Goal: Transaction & Acquisition: Purchase product/service

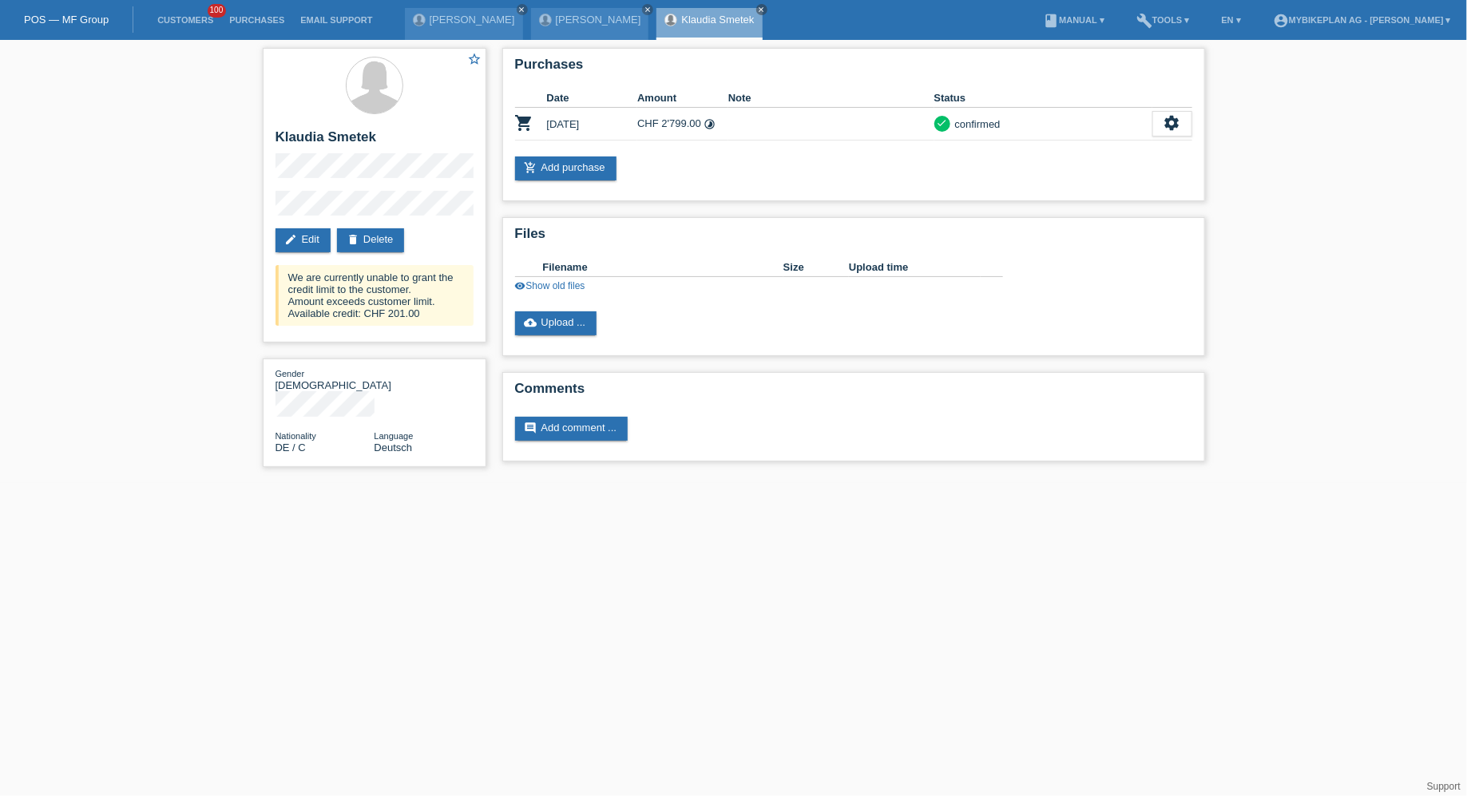
click at [180, 10] on li "Customers 100" at bounding box center [185, 20] width 72 height 41
click at [180, 15] on link "Customers" at bounding box center [185, 20] width 72 height 10
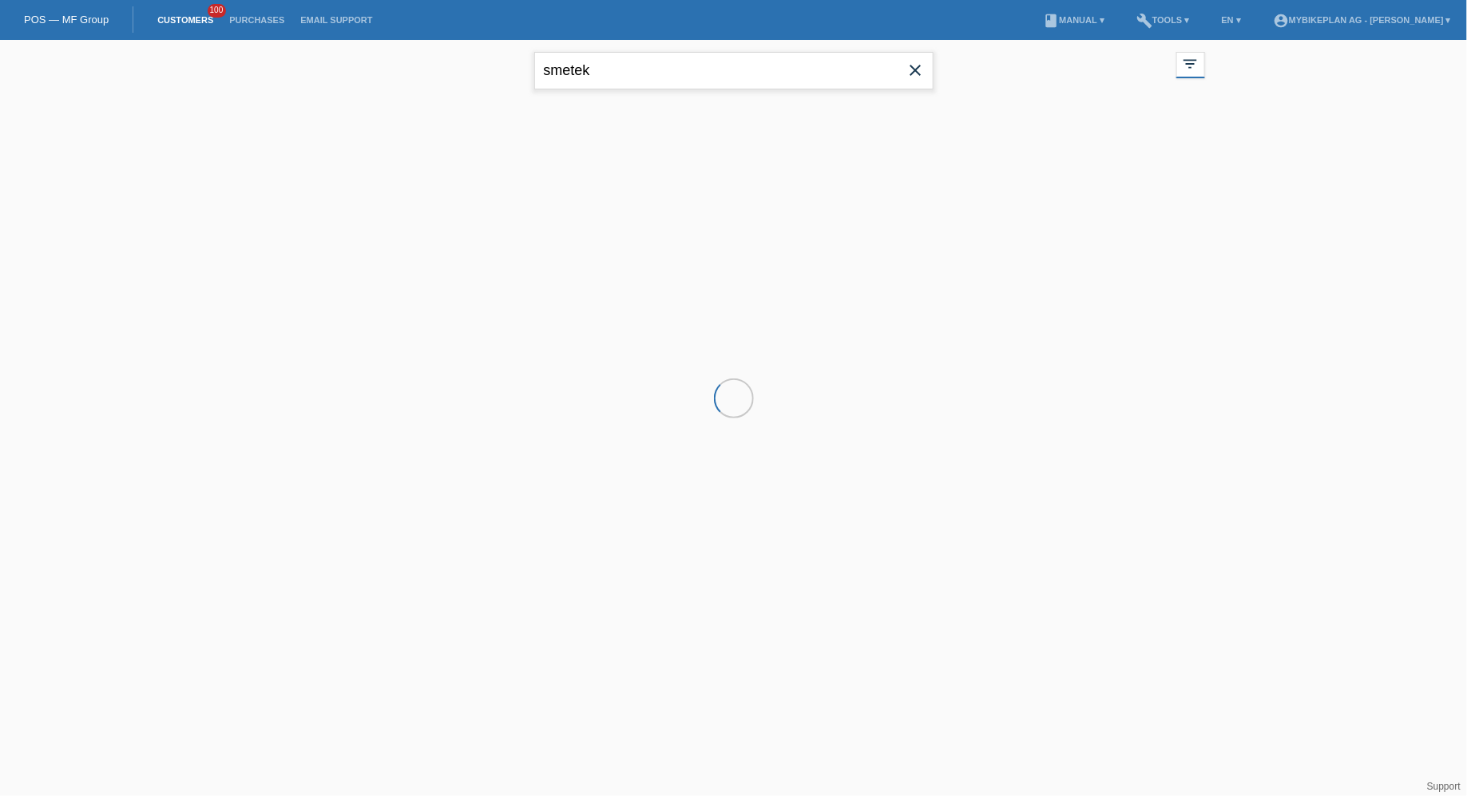
click at [582, 81] on input "smetek" at bounding box center [733, 71] width 399 height 38
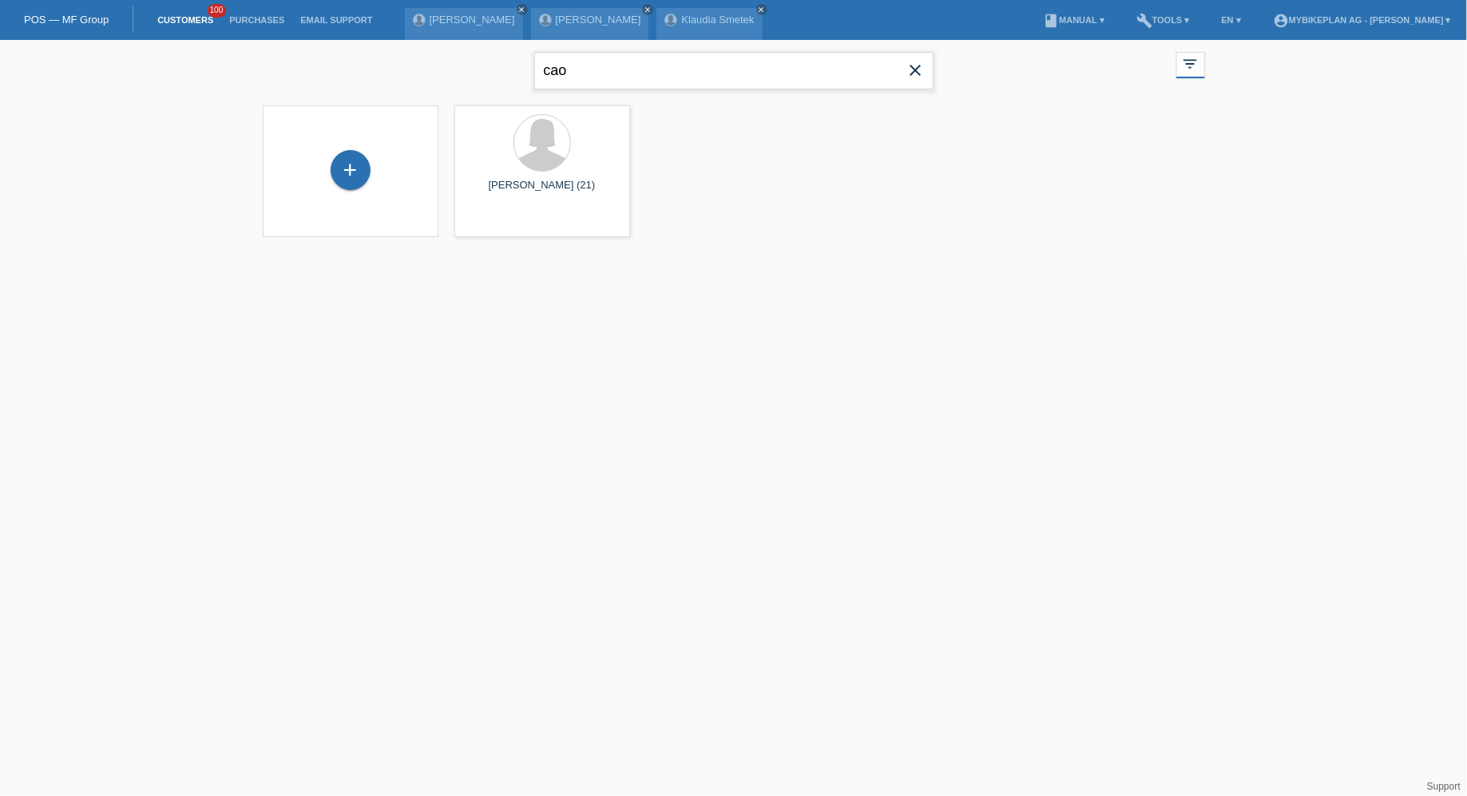
type input "cao"
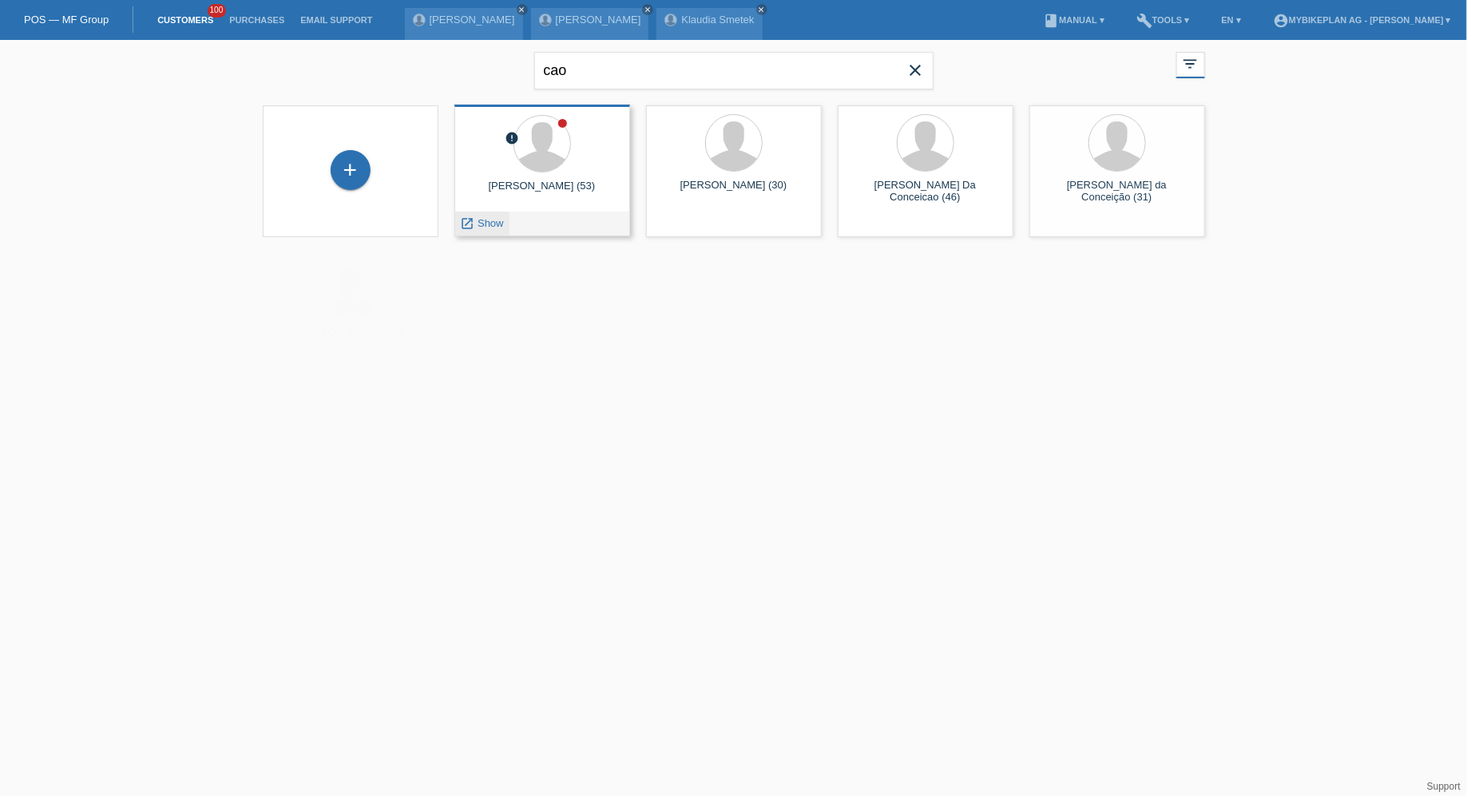
click at [476, 224] on link "launch Show" at bounding box center [482, 223] width 43 height 12
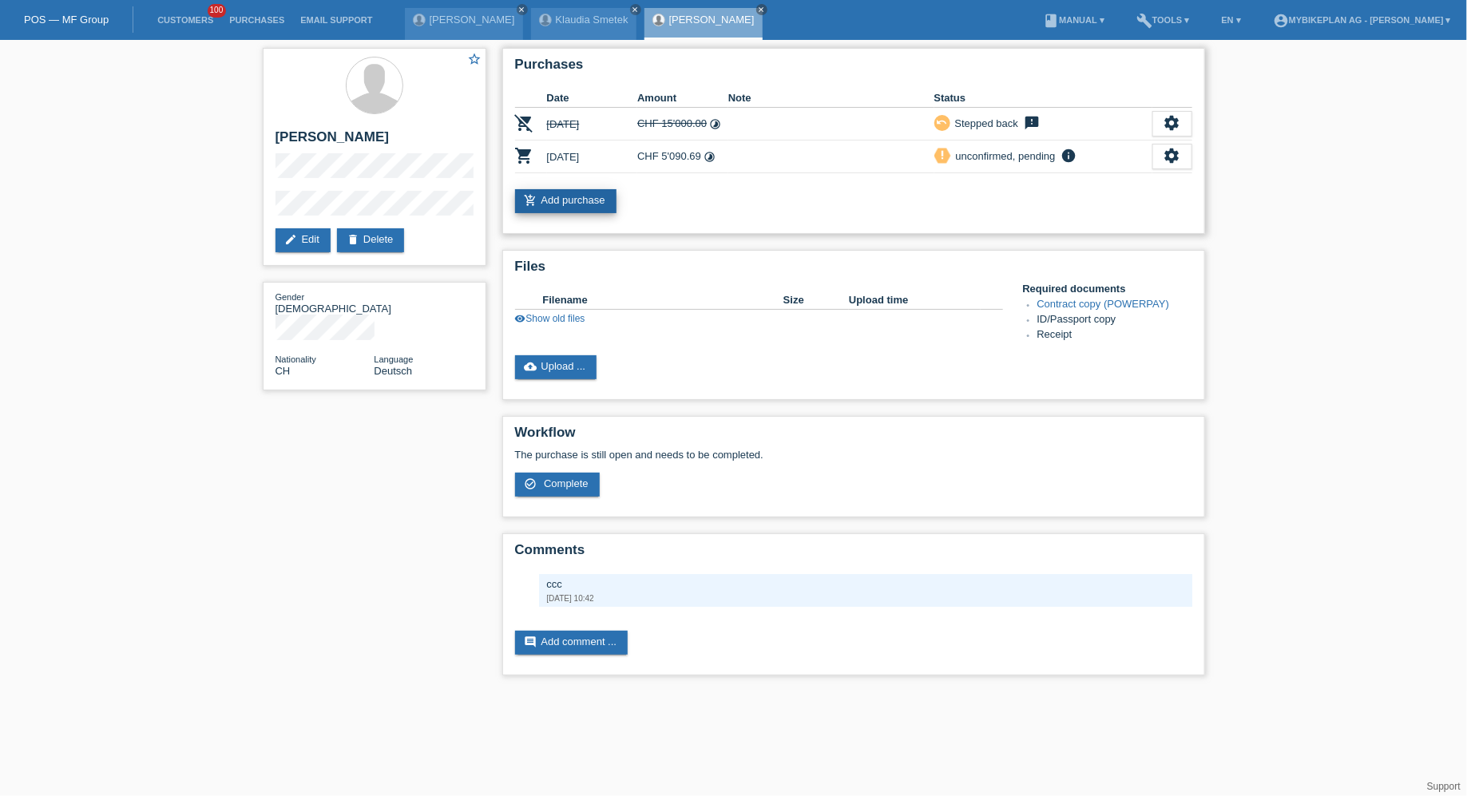
click at [581, 191] on link "add_shopping_cart Add purchase" at bounding box center [565, 201] width 101 height 24
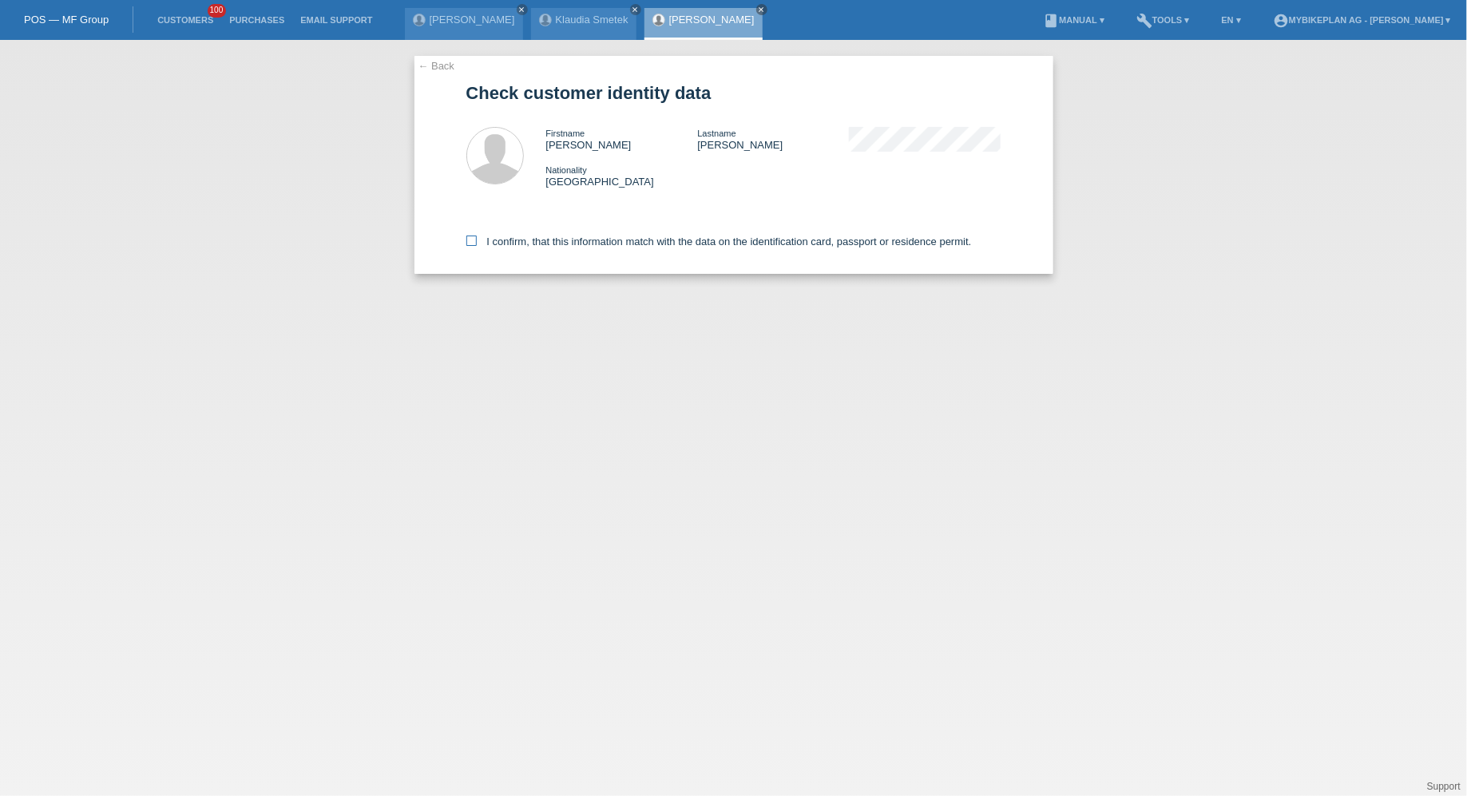
click at [574, 244] on label "I confirm, that this information match with the data on the identification card…" at bounding box center [719, 242] width 506 height 12
click at [477, 244] on input "I confirm, that this information match with the data on the identification card…" at bounding box center [471, 241] width 10 height 10
checkbox input "true"
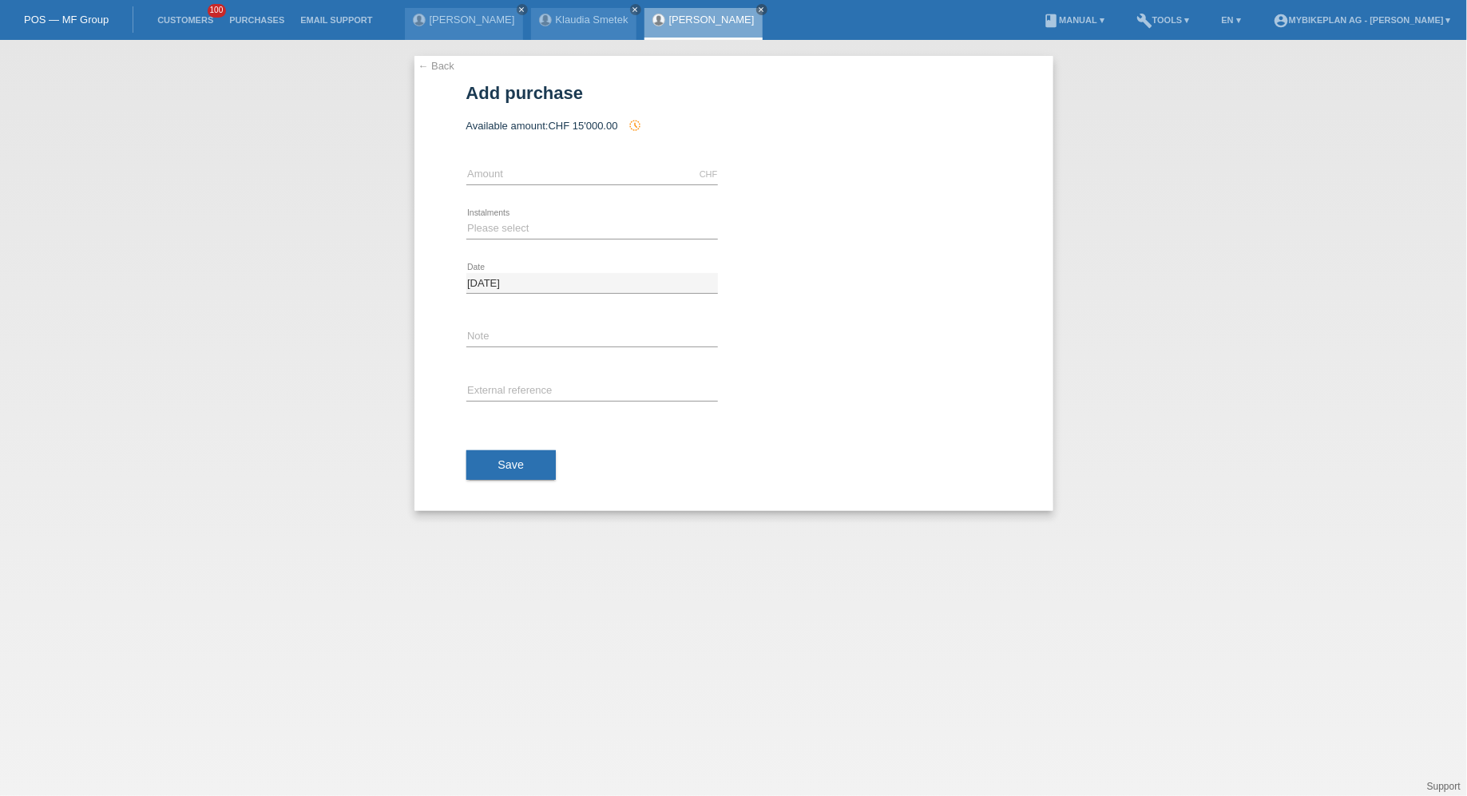
click at [581, 188] on div "CHF error Amount" at bounding box center [592, 175] width 252 height 54
click at [582, 184] on icon at bounding box center [592, 184] width 252 height 1
click at [576, 175] on input "text" at bounding box center [592, 175] width 252 height 20
type input "4699.02"
click at [524, 239] on icon at bounding box center [592, 239] width 252 height 1
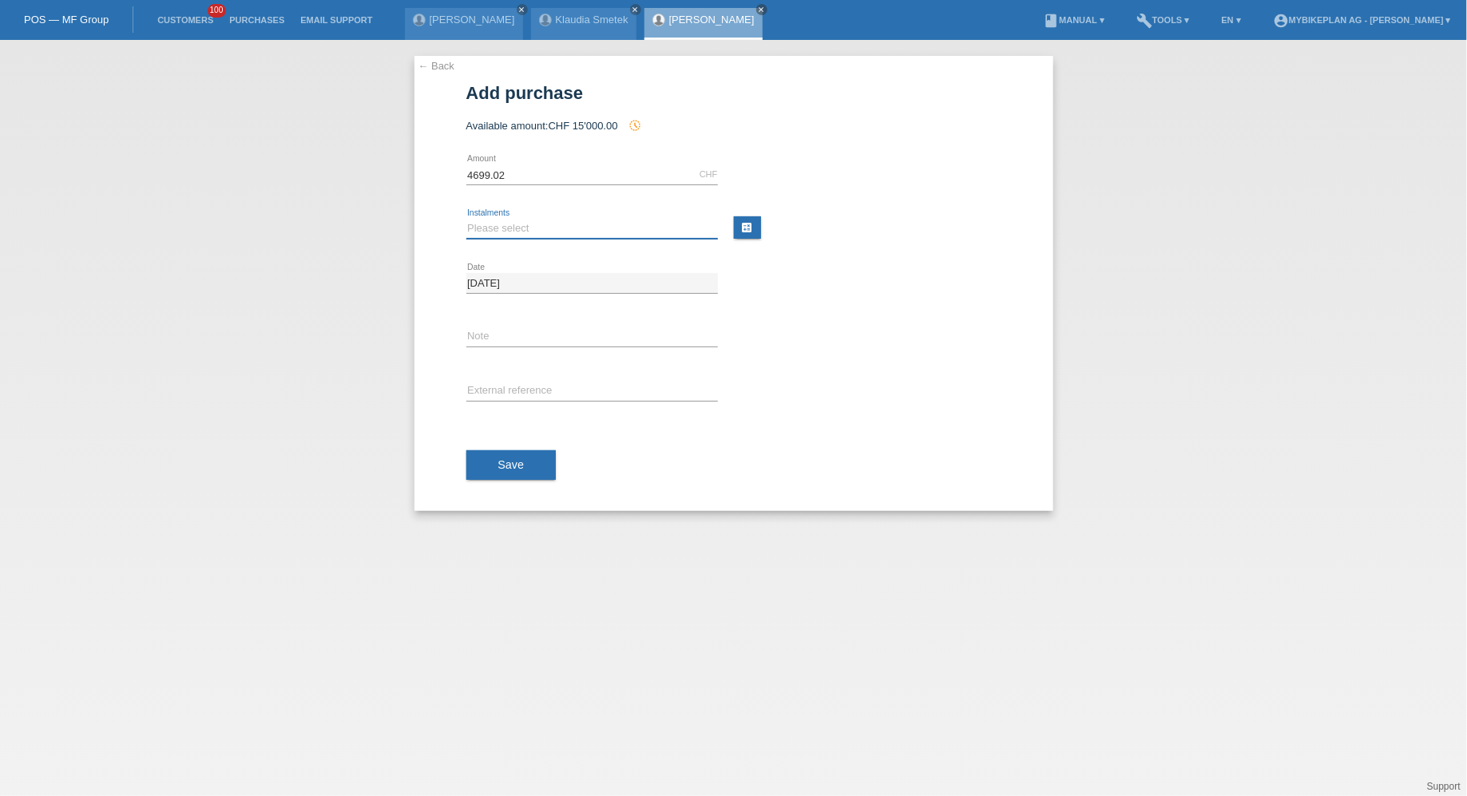
click at [516, 229] on select "Please select 6 instalments 12 instalments 18 instalments 24 instalments 36 ins…" at bounding box center [592, 228] width 252 height 19
select select "488"
click at [466, 219] on select "Please select 6 instalments 12 instalments 18 instalments 24 instalments 36 ins…" at bounding box center [592, 228] width 252 height 19
click at [536, 390] on input "text" at bounding box center [592, 392] width 252 height 20
paste input "44081014934"
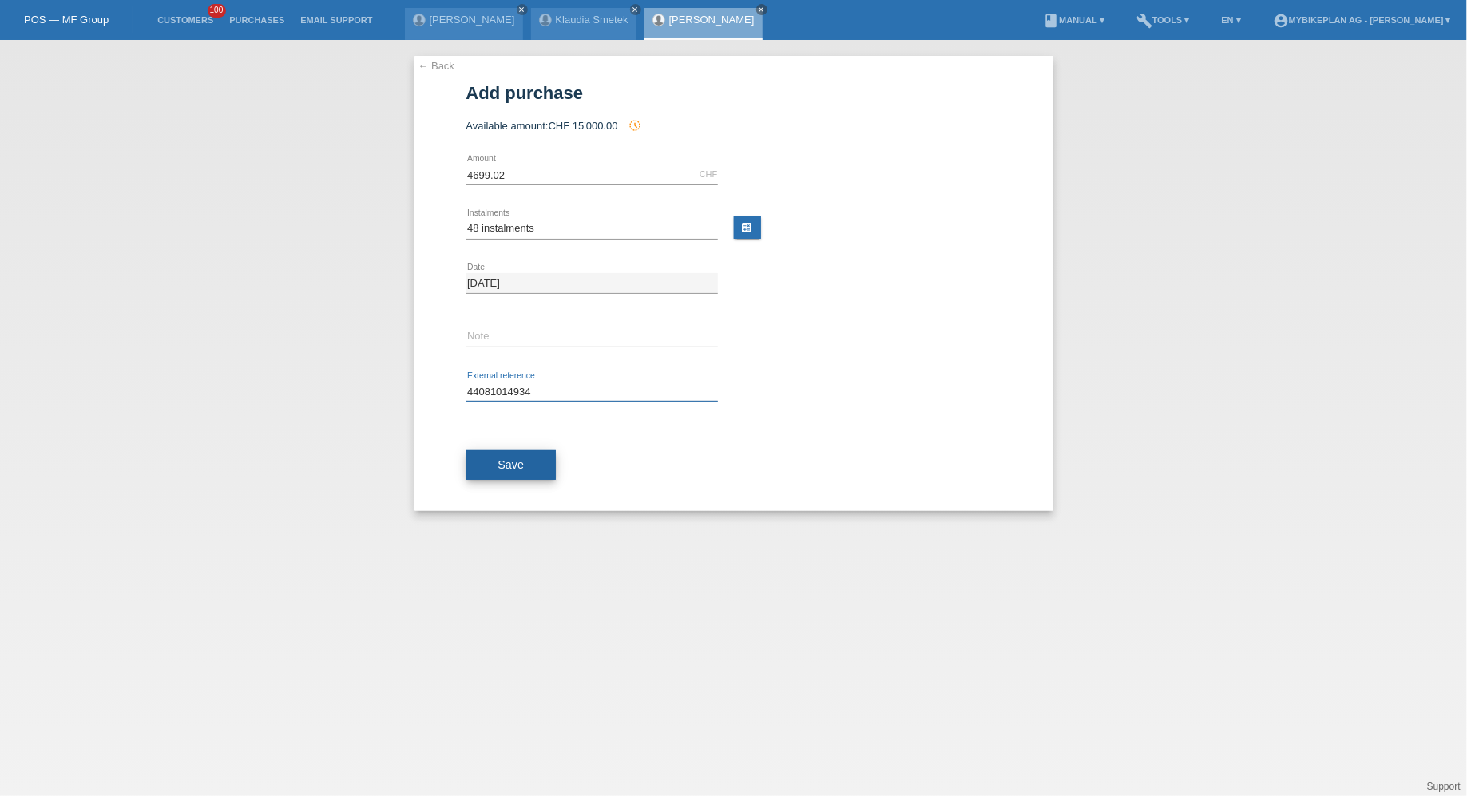
type input "44081014934"
click at [500, 458] on span "Save" at bounding box center [511, 464] width 26 height 13
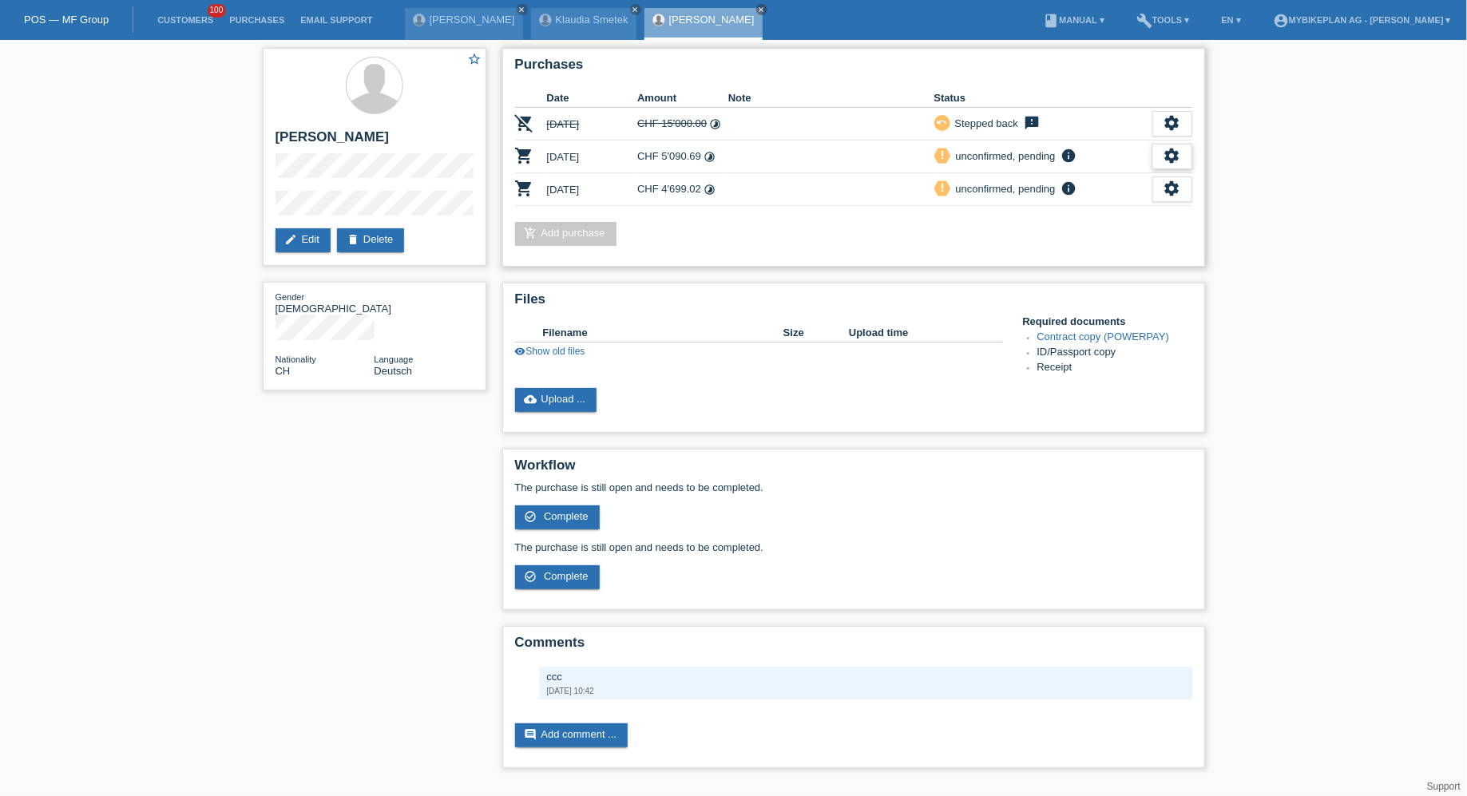
click at [1154, 157] on div "settings" at bounding box center [1172, 157] width 40 height 26
click at [1016, 282] on span "Customer has withdrawn from the purchase..." at bounding box center [1079, 276] width 214 height 19
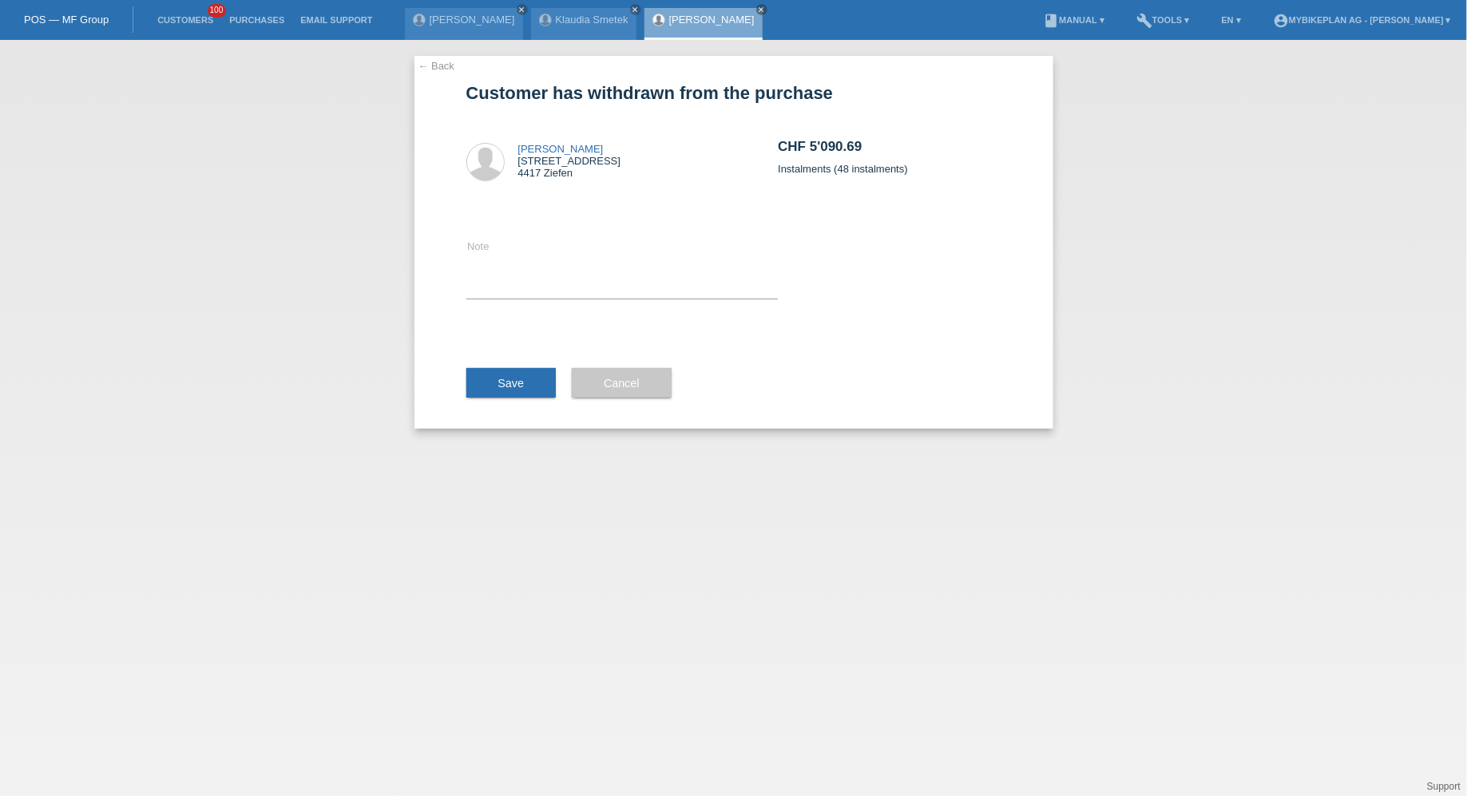
click at [597, 232] on div "Note" at bounding box center [622, 268] width 312 height 128
click at [582, 251] on textarea at bounding box center [622, 267] width 312 height 61
type textarea "discount"
click at [514, 394] on button "Save" at bounding box center [511, 383] width 90 height 30
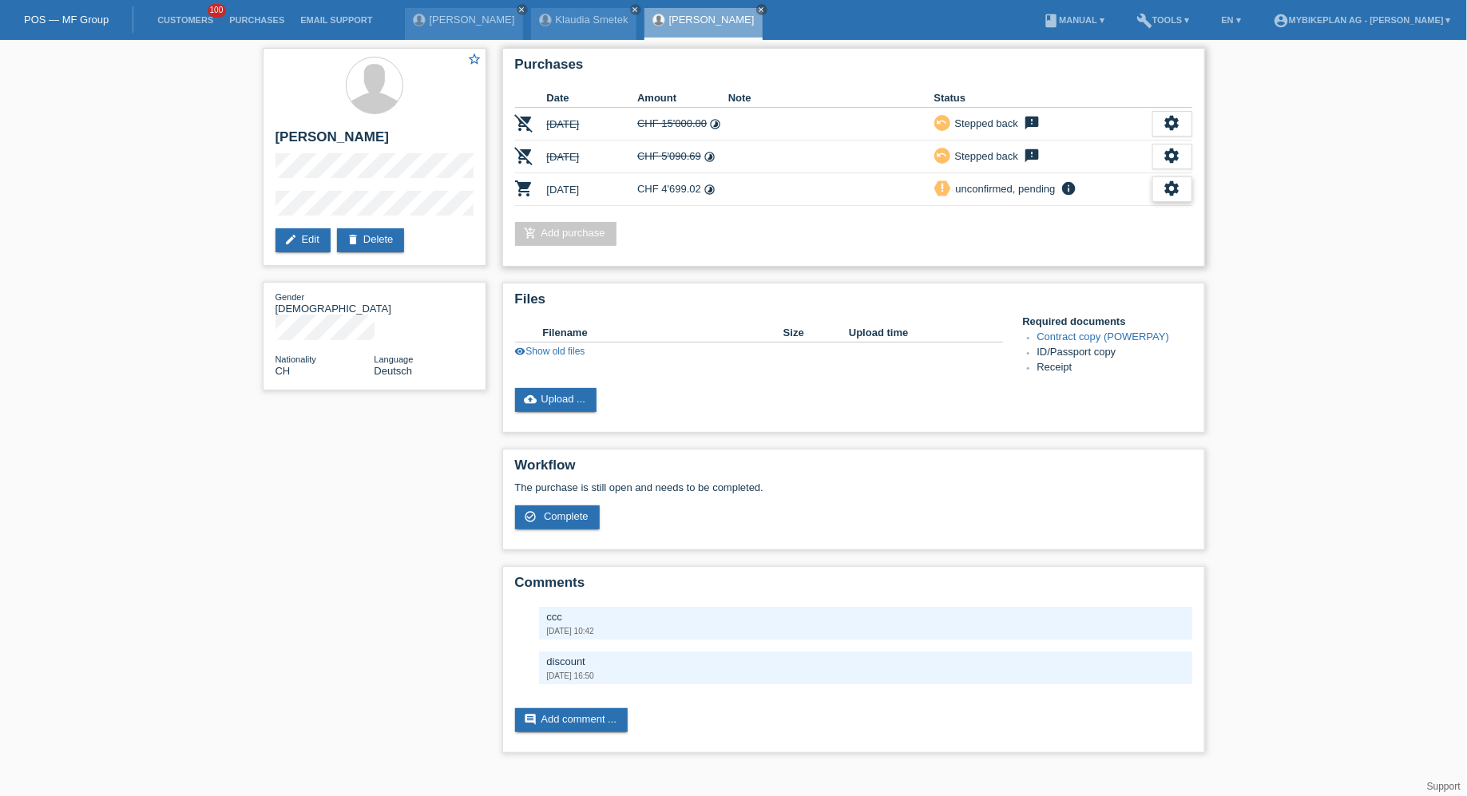
click at [1170, 184] on icon "settings" at bounding box center [1173, 189] width 18 height 18
click at [1085, 216] on div "fullscreen Show" at bounding box center [1069, 212] width 241 height 24
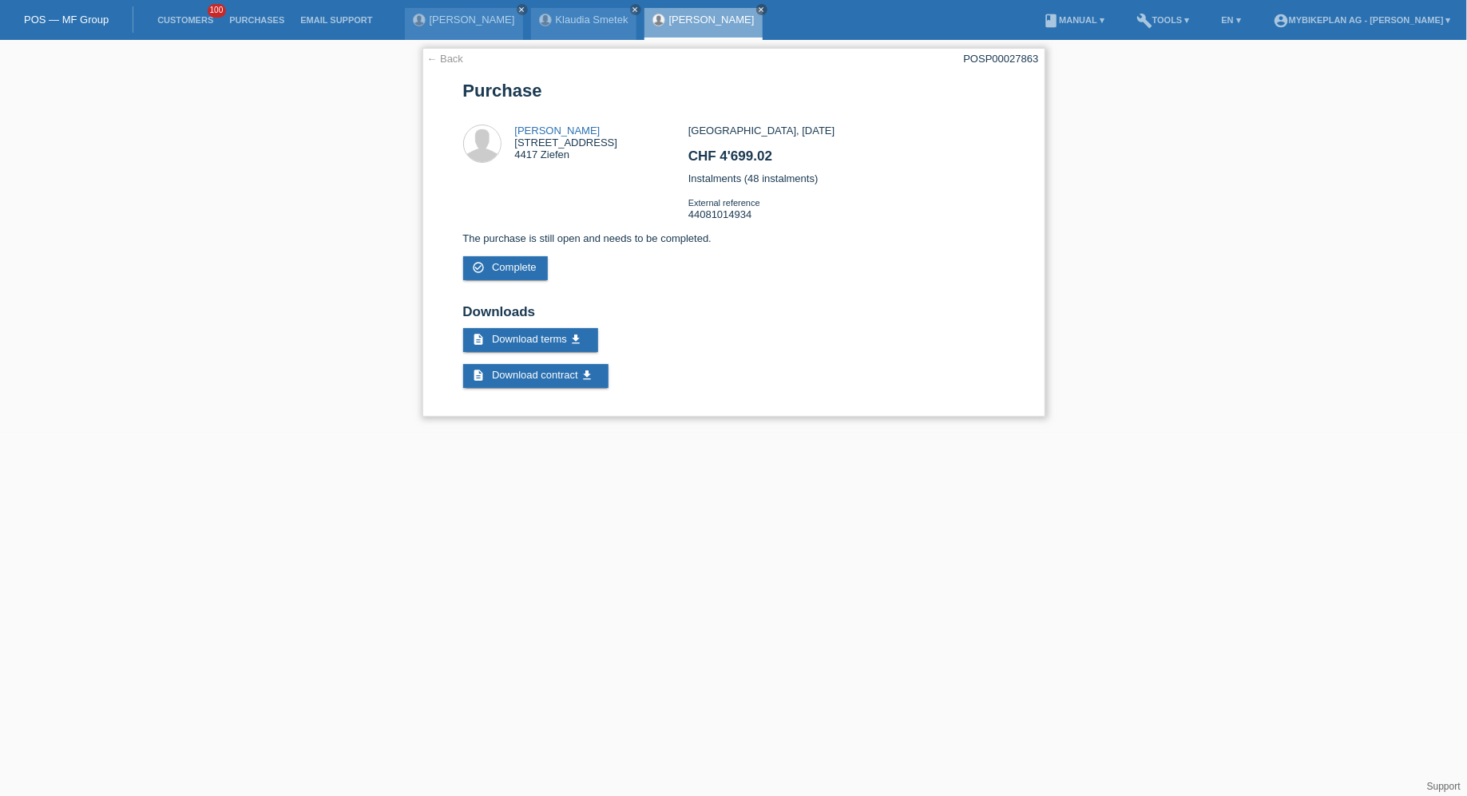
click at [995, 59] on div "POSP00027863" at bounding box center [1001, 59] width 75 height 12
copy div "POSP00027863"
click at [542, 133] on link "[PERSON_NAME]" at bounding box center [557, 131] width 85 height 12
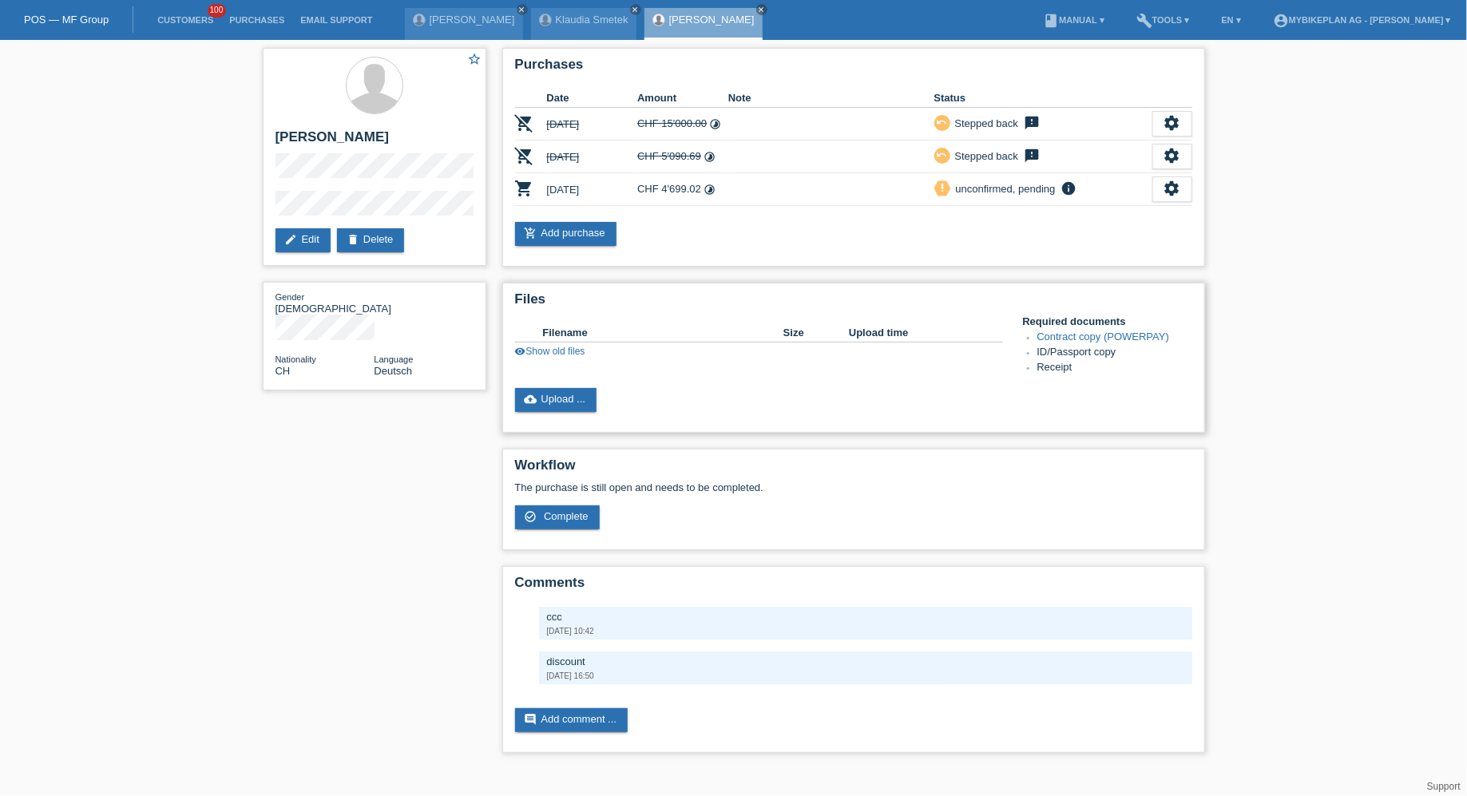
click at [557, 352] on link "visibility Show old files" at bounding box center [550, 351] width 70 height 11
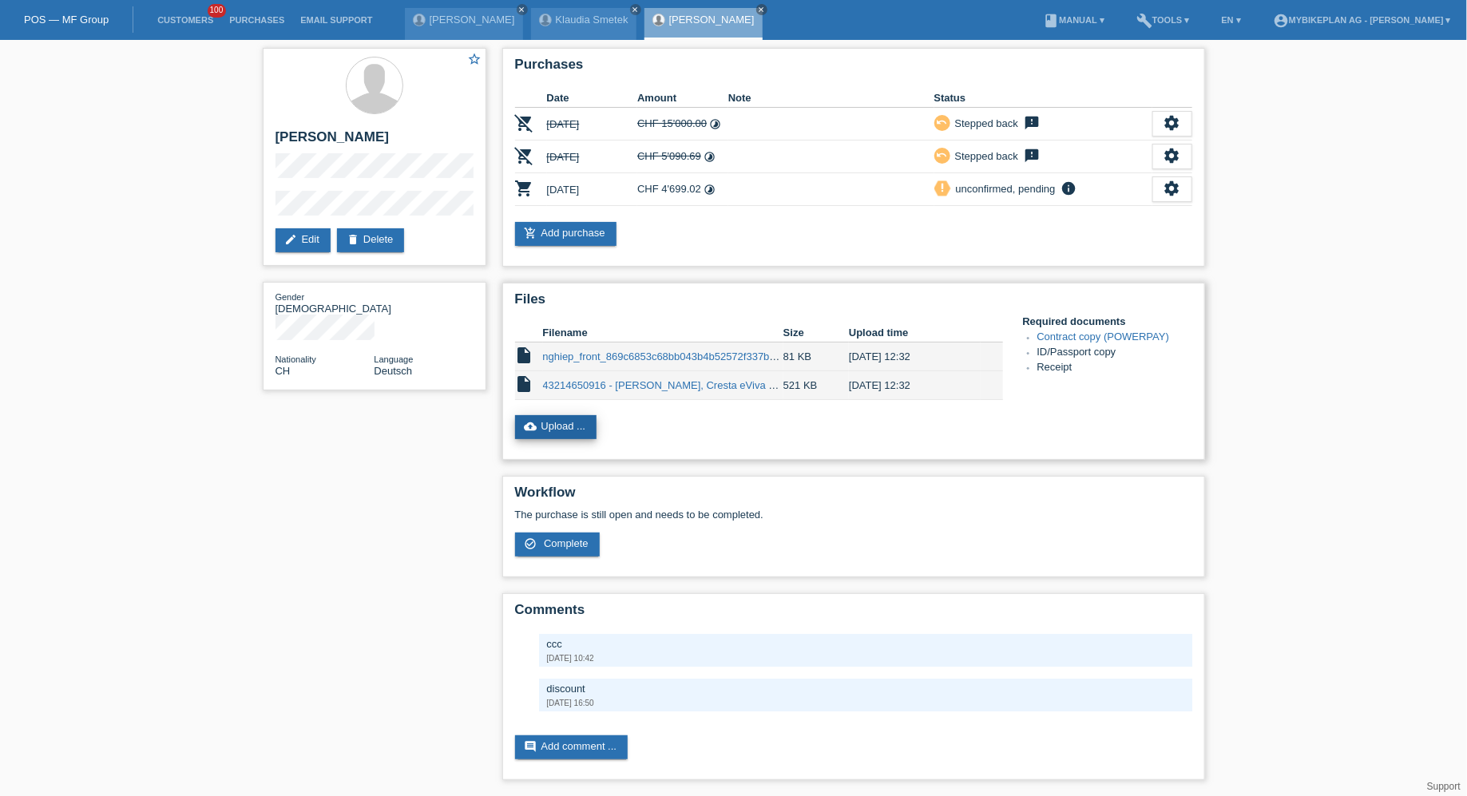
click at [559, 425] on link "cloud_upload Upload ..." at bounding box center [556, 427] width 82 height 24
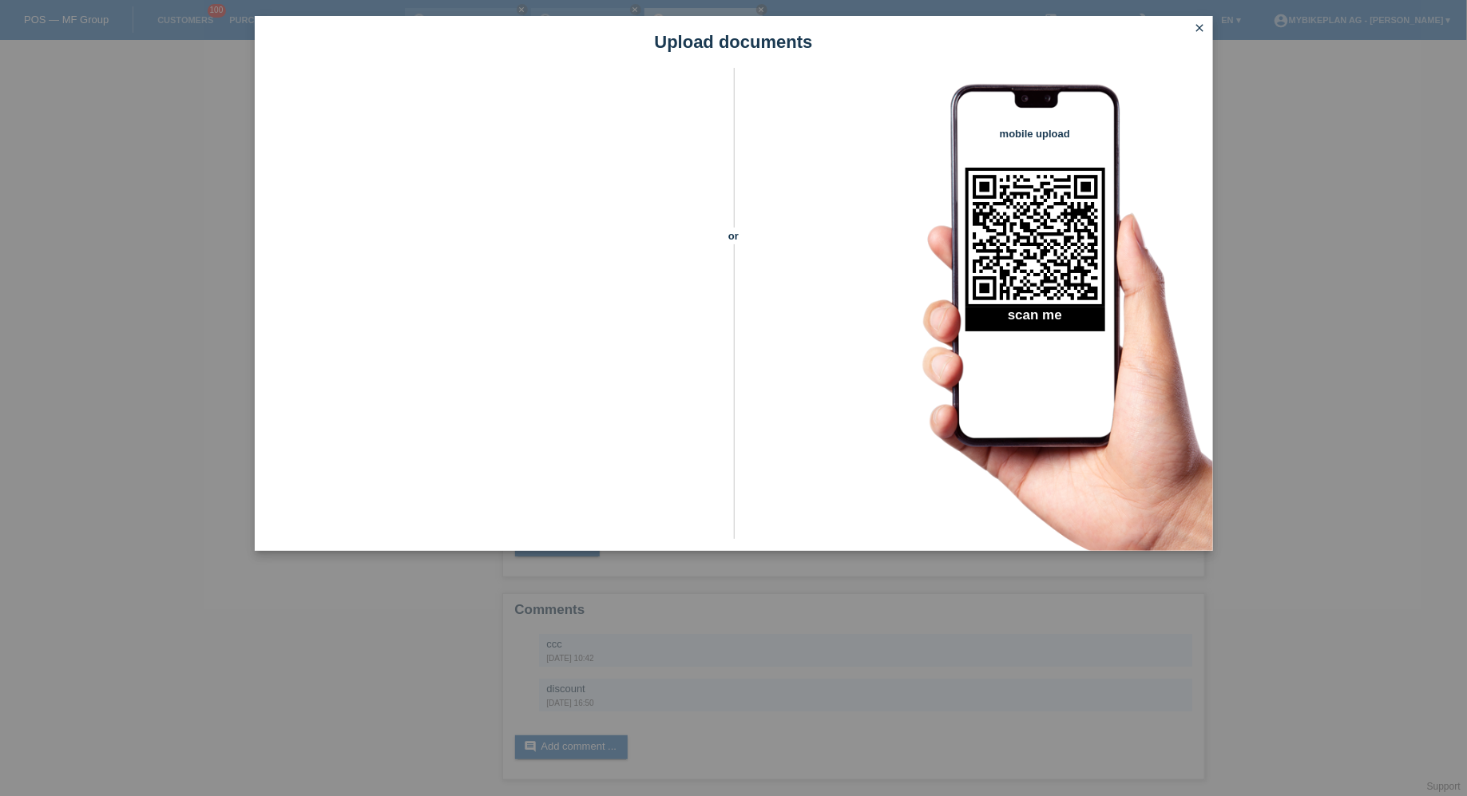
click at [1202, 26] on icon "close" at bounding box center [1200, 28] width 13 height 13
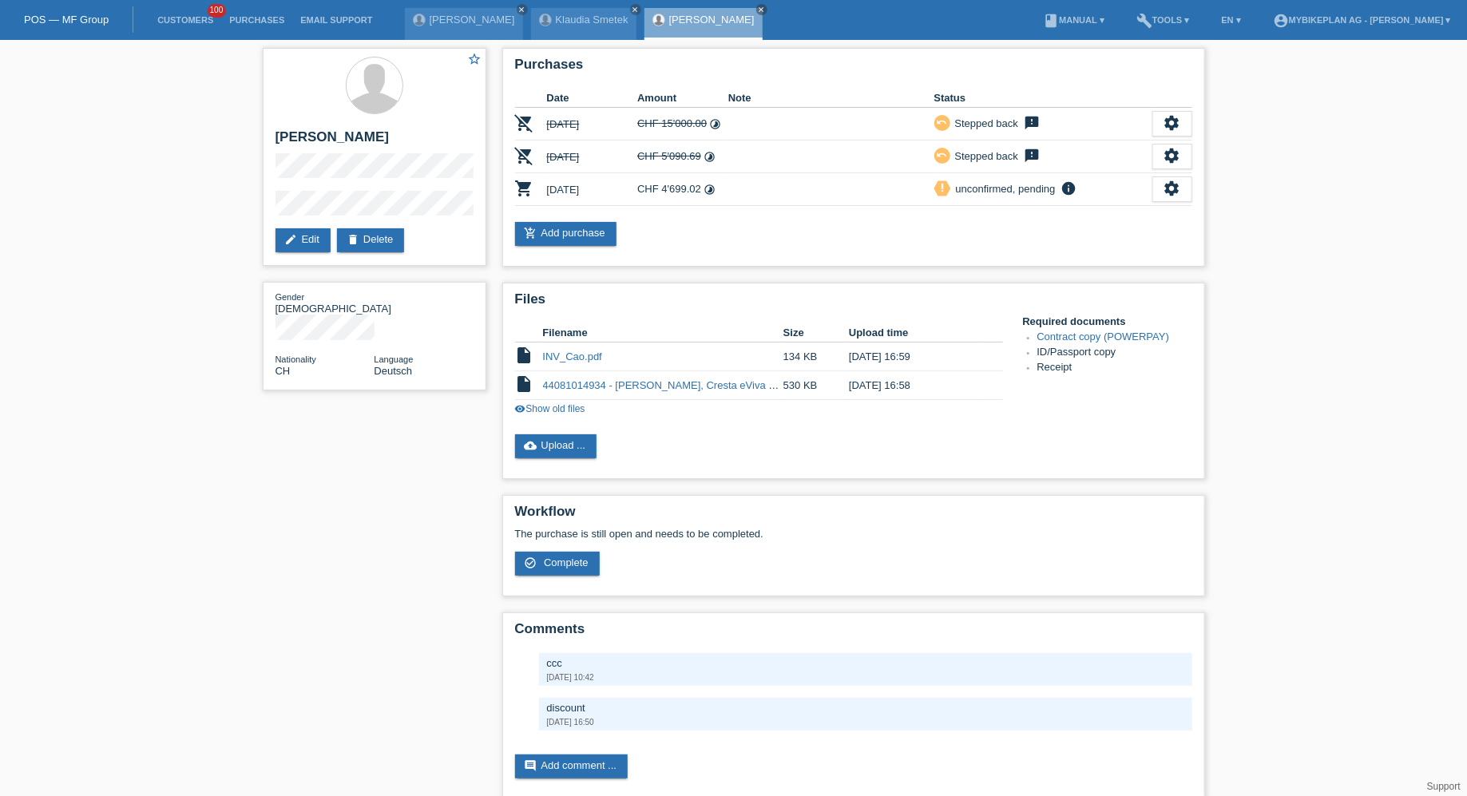
click at [165, 14] on li "Customers 100" at bounding box center [185, 20] width 72 height 41
click at [173, 19] on link "Customers" at bounding box center [185, 20] width 72 height 10
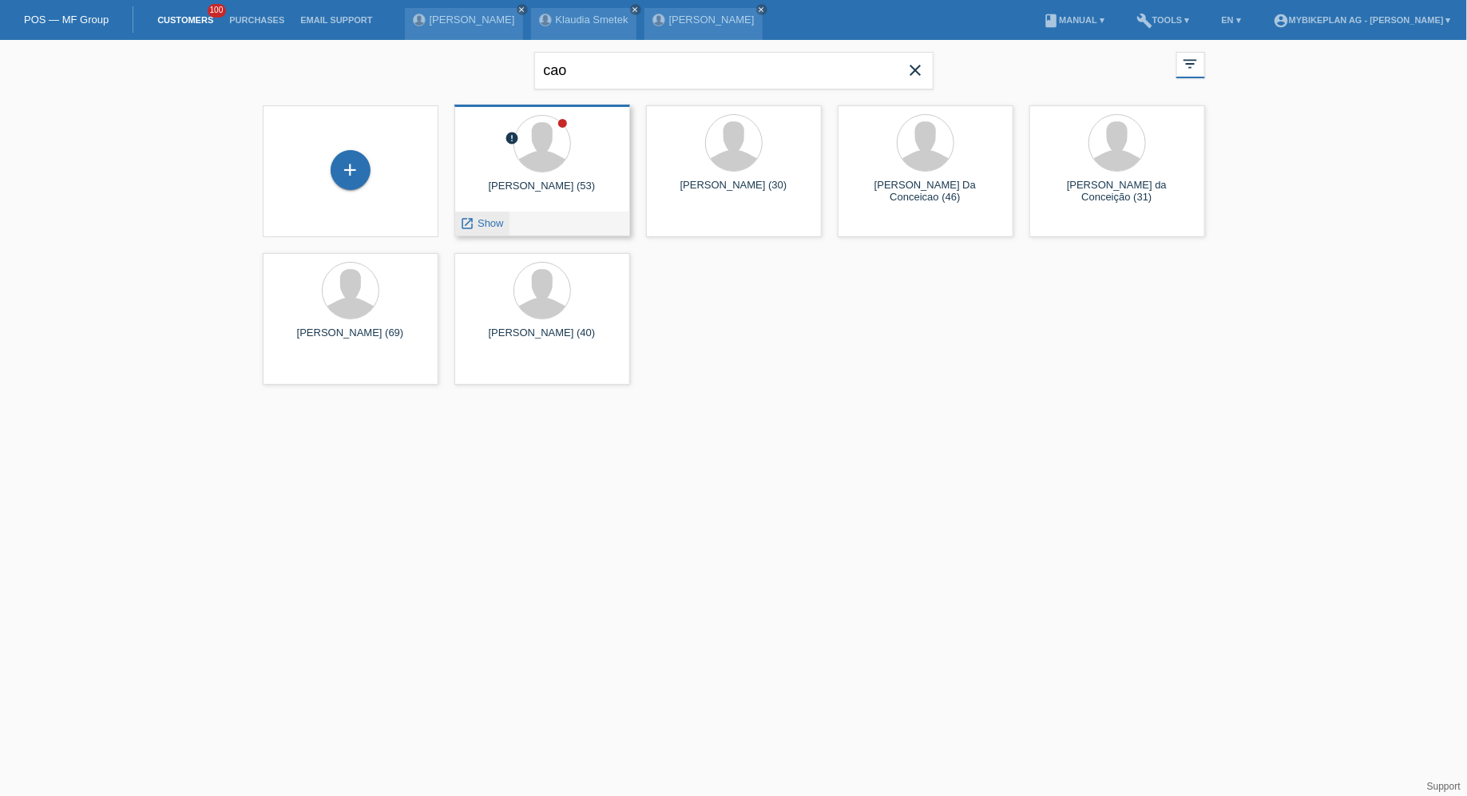
click at [462, 228] on icon "launch" at bounding box center [468, 223] width 14 height 14
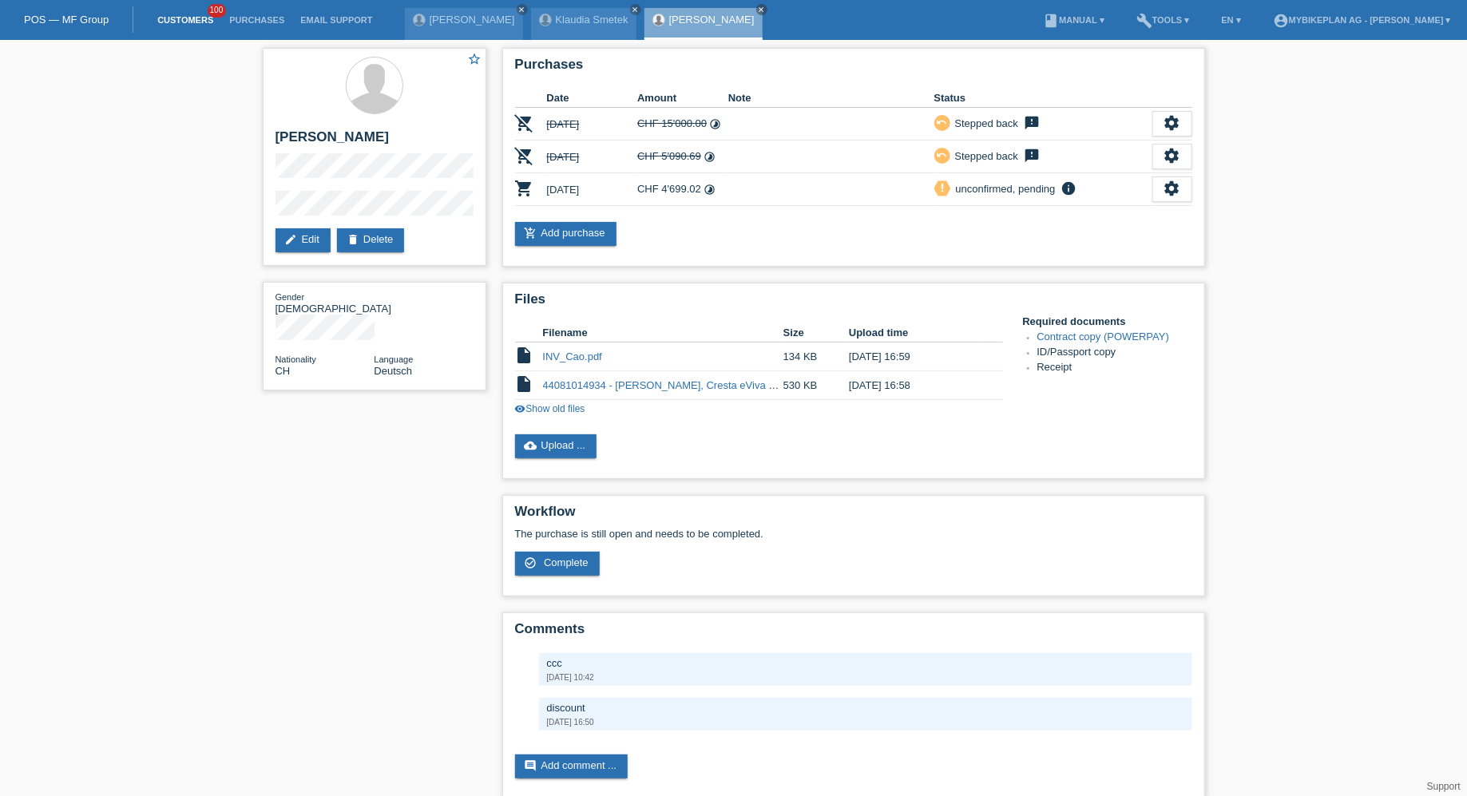
click at [200, 24] on link "Customers" at bounding box center [185, 20] width 72 height 10
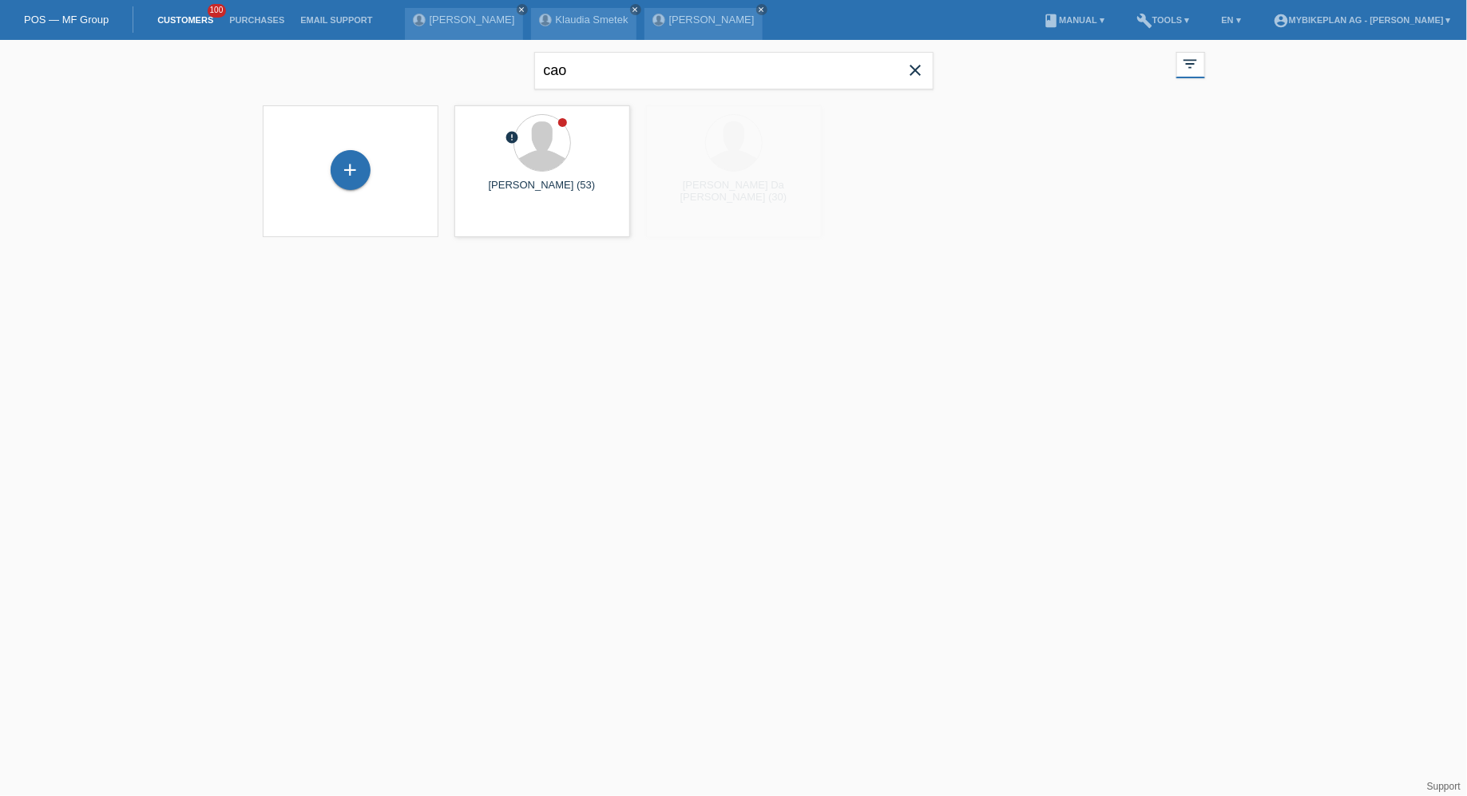
click at [925, 73] on icon "close" at bounding box center [915, 70] width 19 height 19
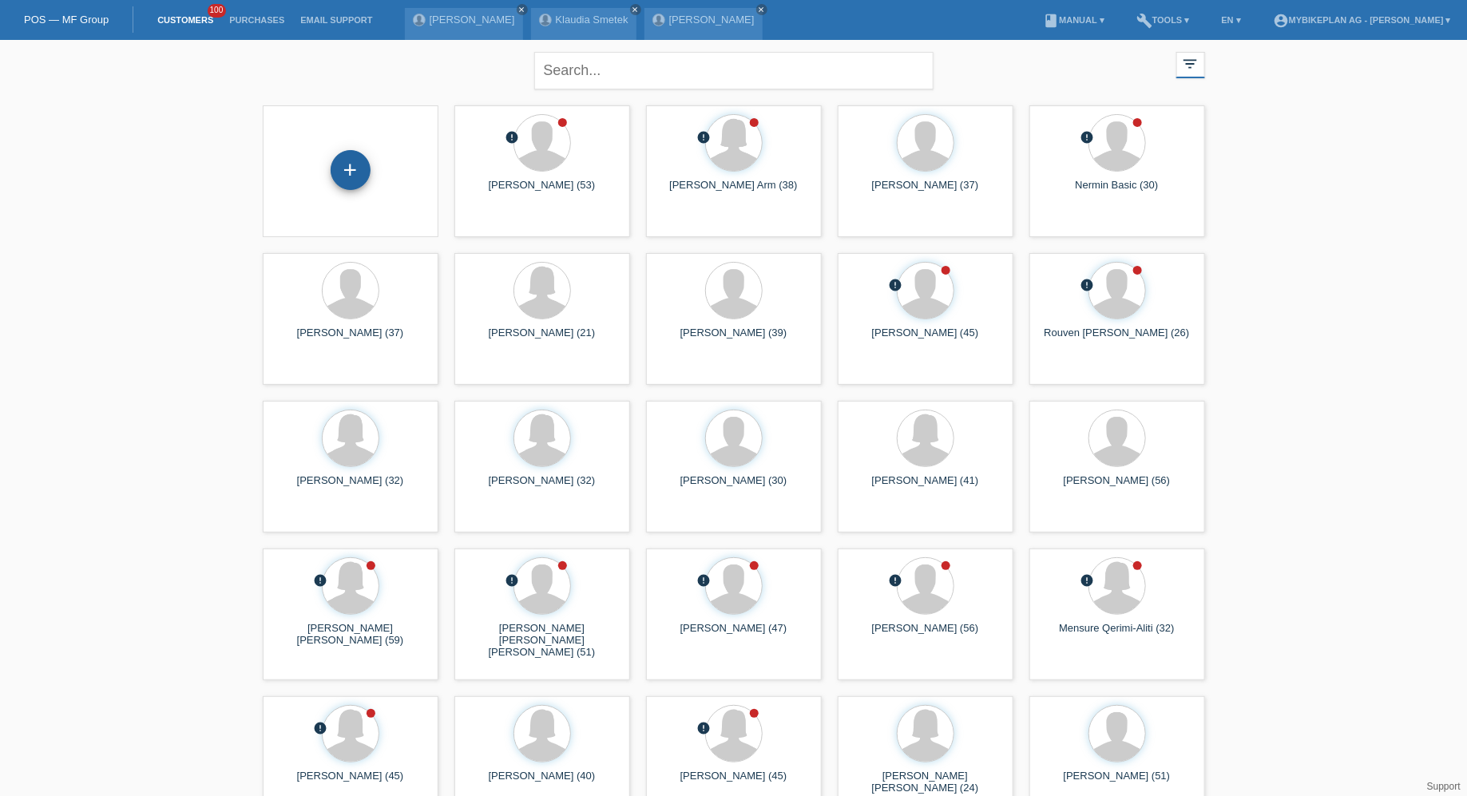
click at [344, 159] on div "+" at bounding box center [351, 170] width 40 height 40
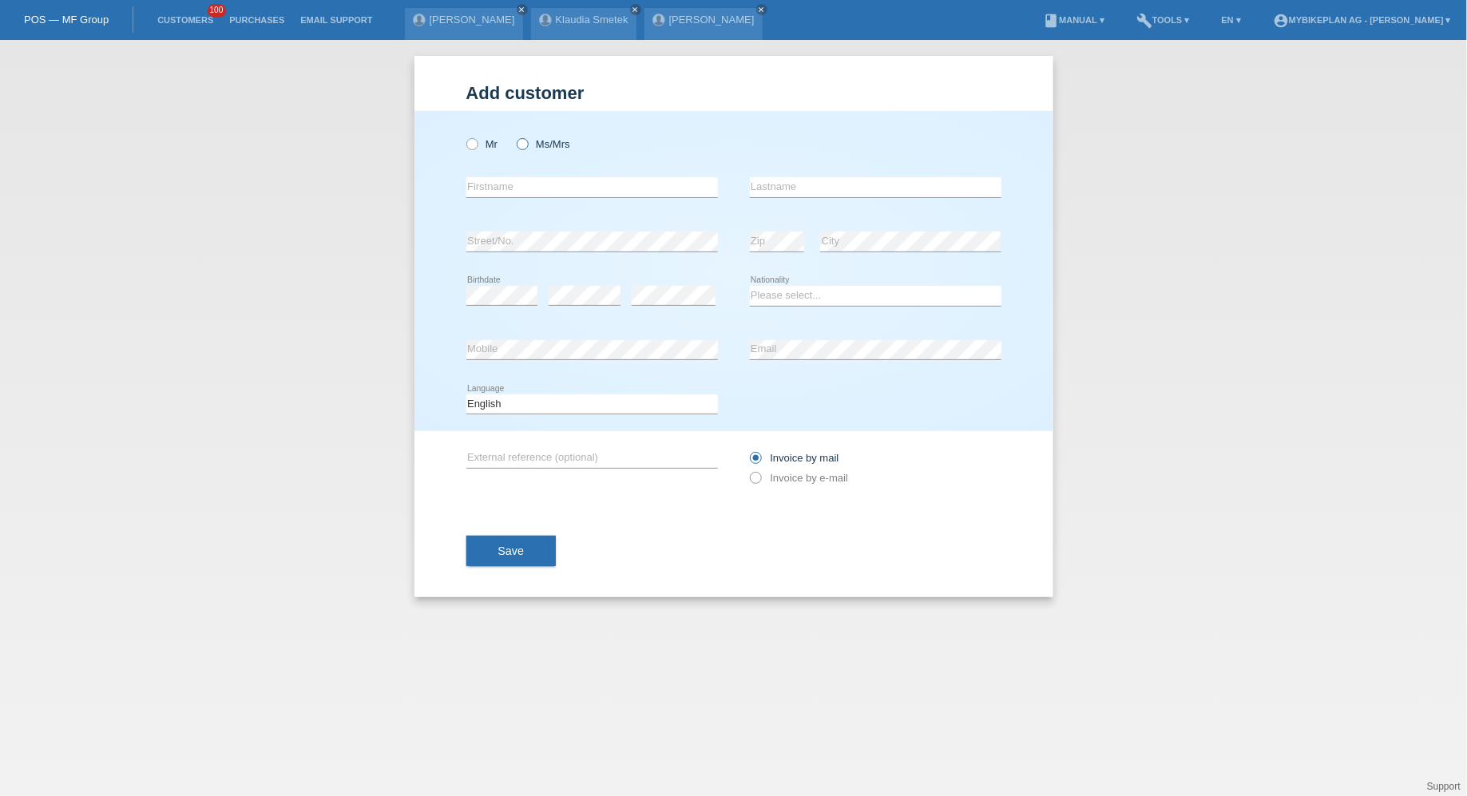
click at [530, 143] on label "Ms/Mrs" at bounding box center [544, 144] width 54 height 12
click at [527, 143] on input "Ms/Mrs" at bounding box center [522, 143] width 10 height 10
radio input "true"
click at [528, 181] on input "text" at bounding box center [592, 187] width 252 height 20
type input "Denise"
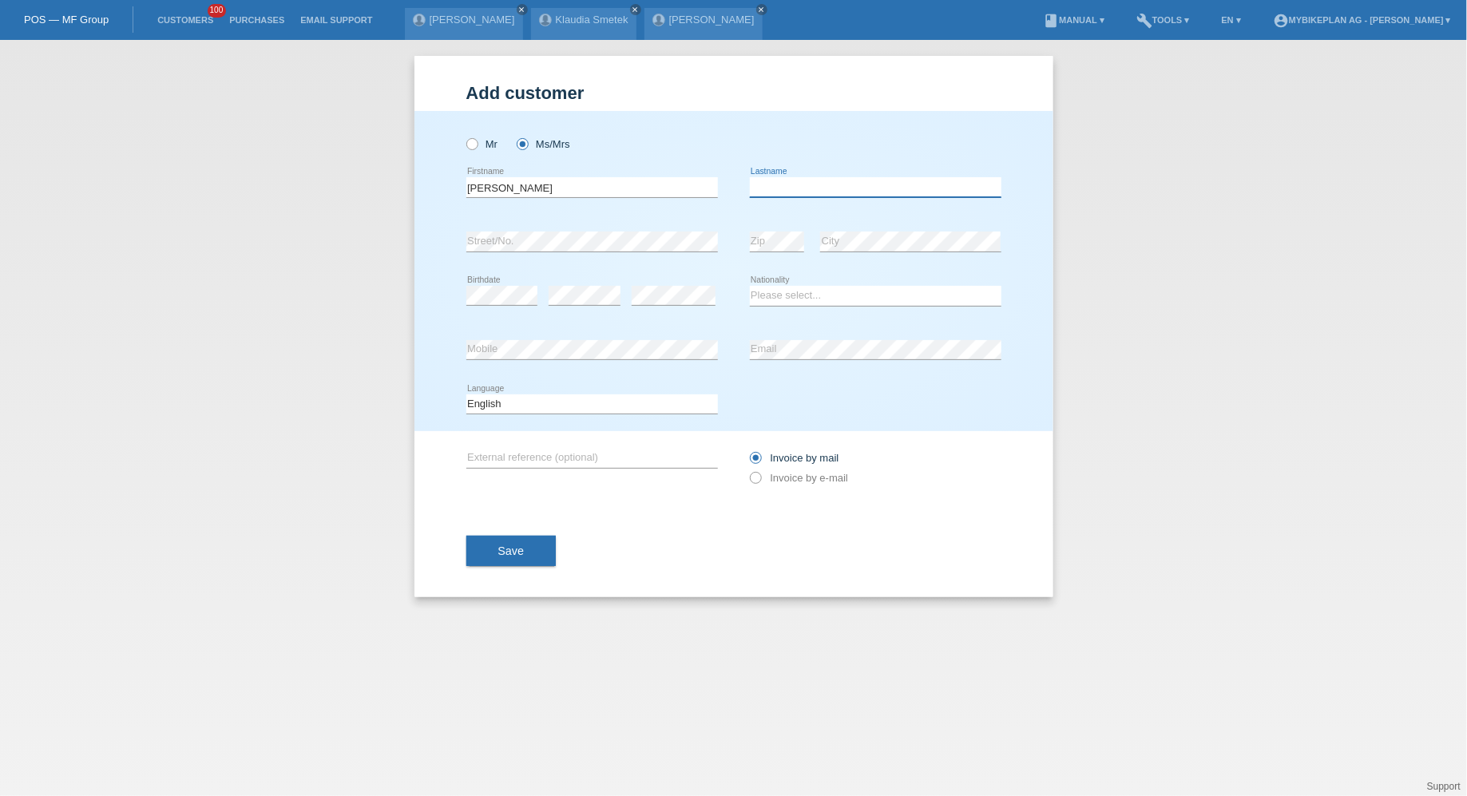
paste input "Panzeri"
type input "Panzeri"
click at [175, 21] on link "Customers" at bounding box center [185, 20] width 72 height 10
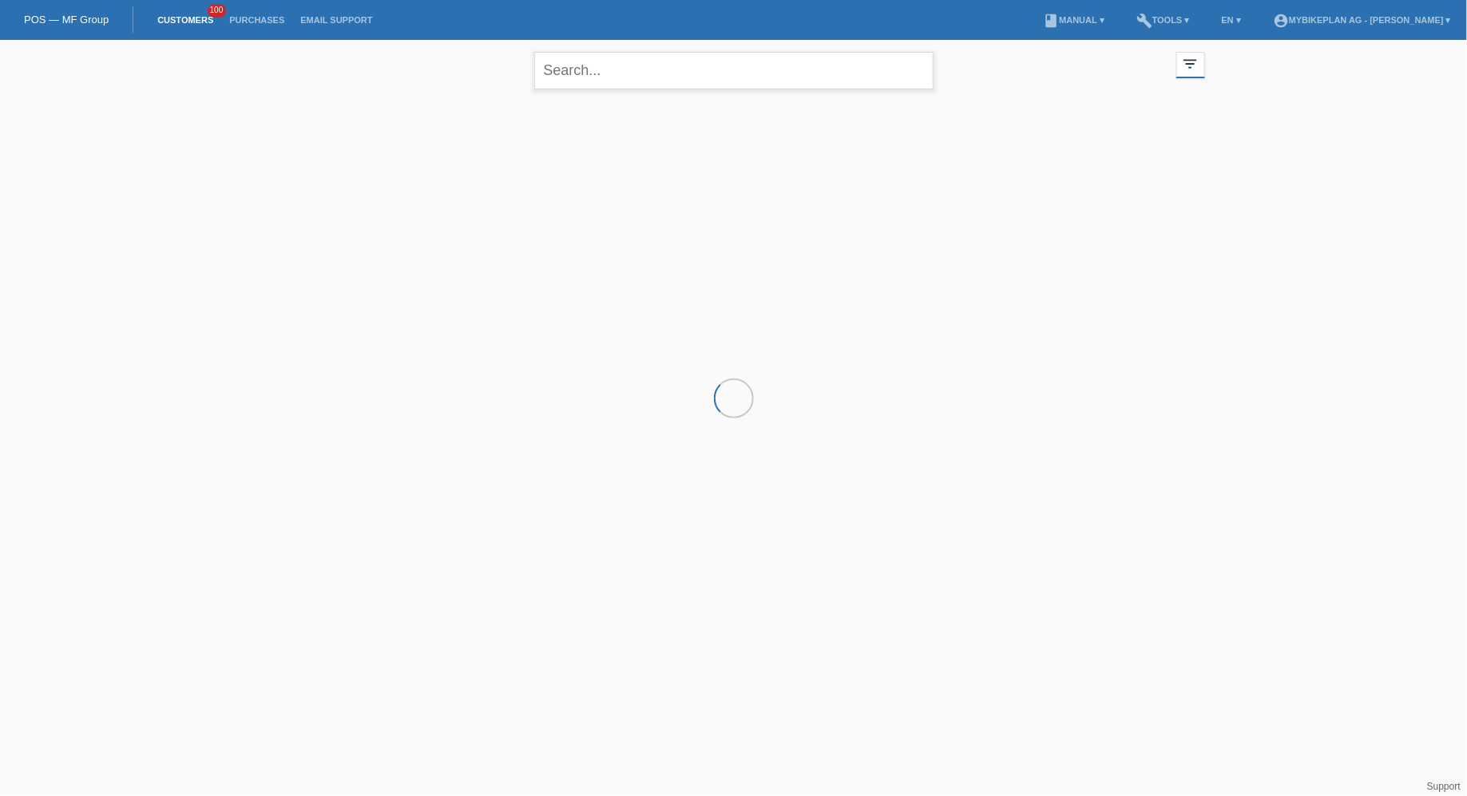
click at [746, 82] on input "text" at bounding box center [733, 71] width 399 height 38
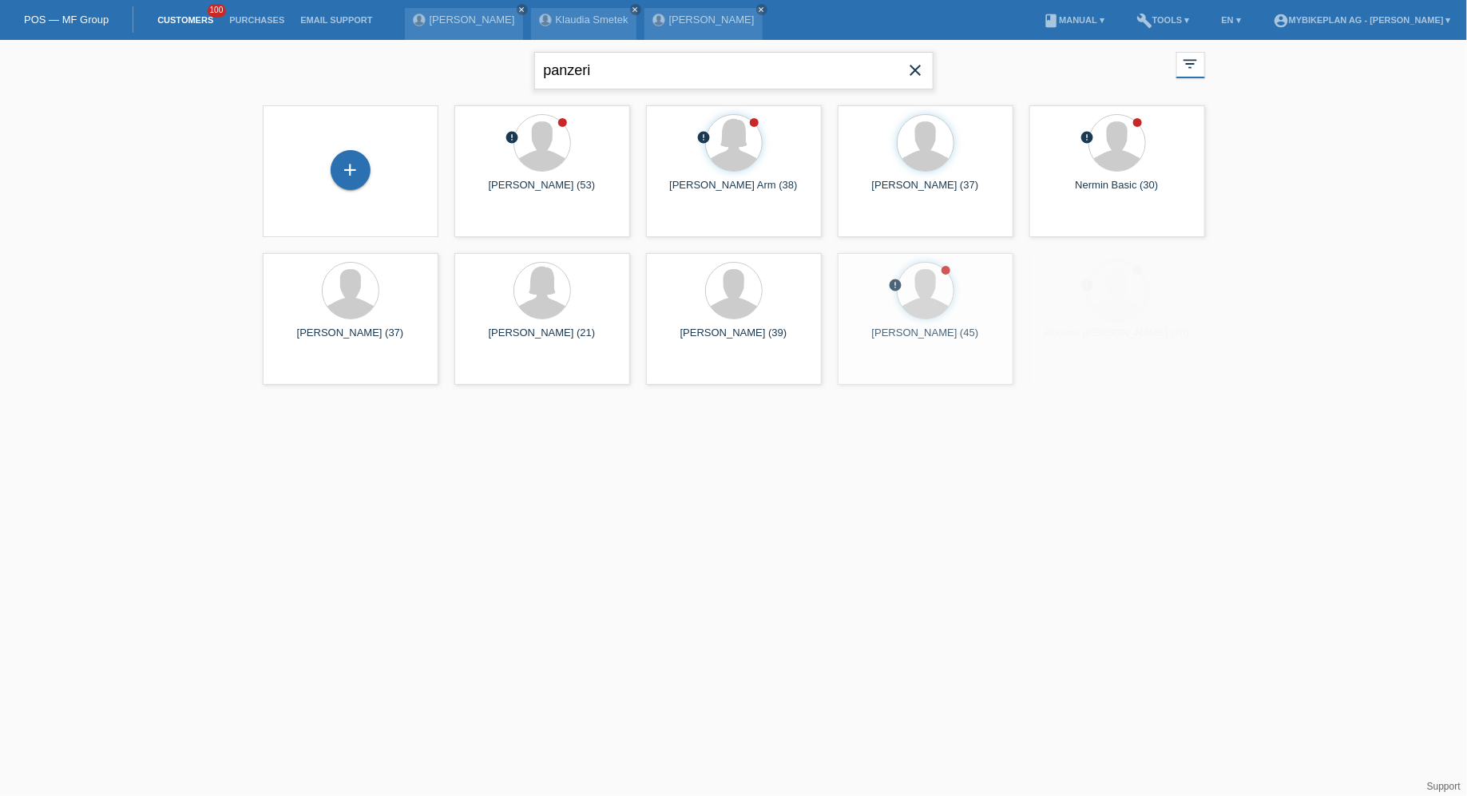
type input "panzeri"
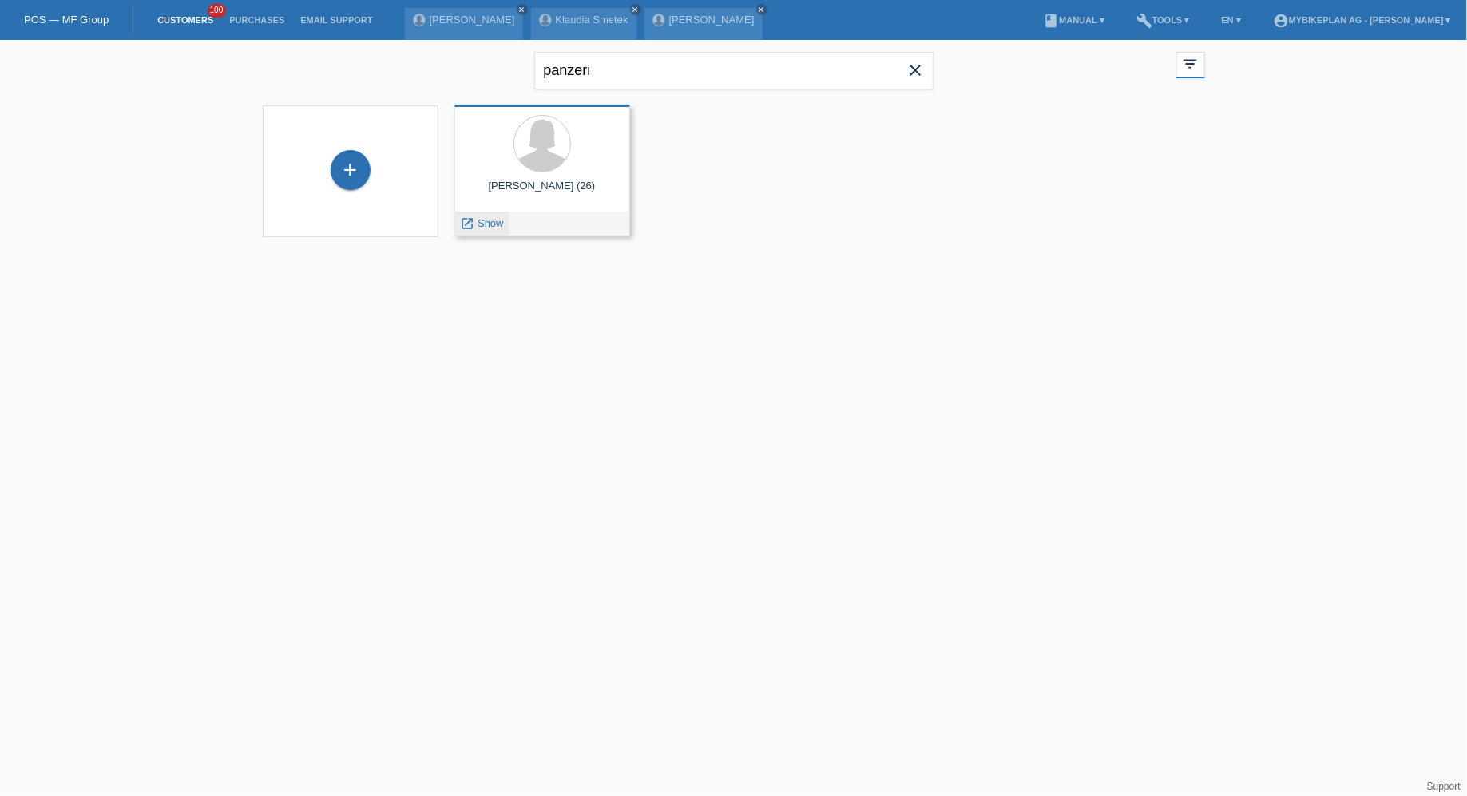
click at [499, 220] on span "Show" at bounding box center [491, 223] width 26 height 12
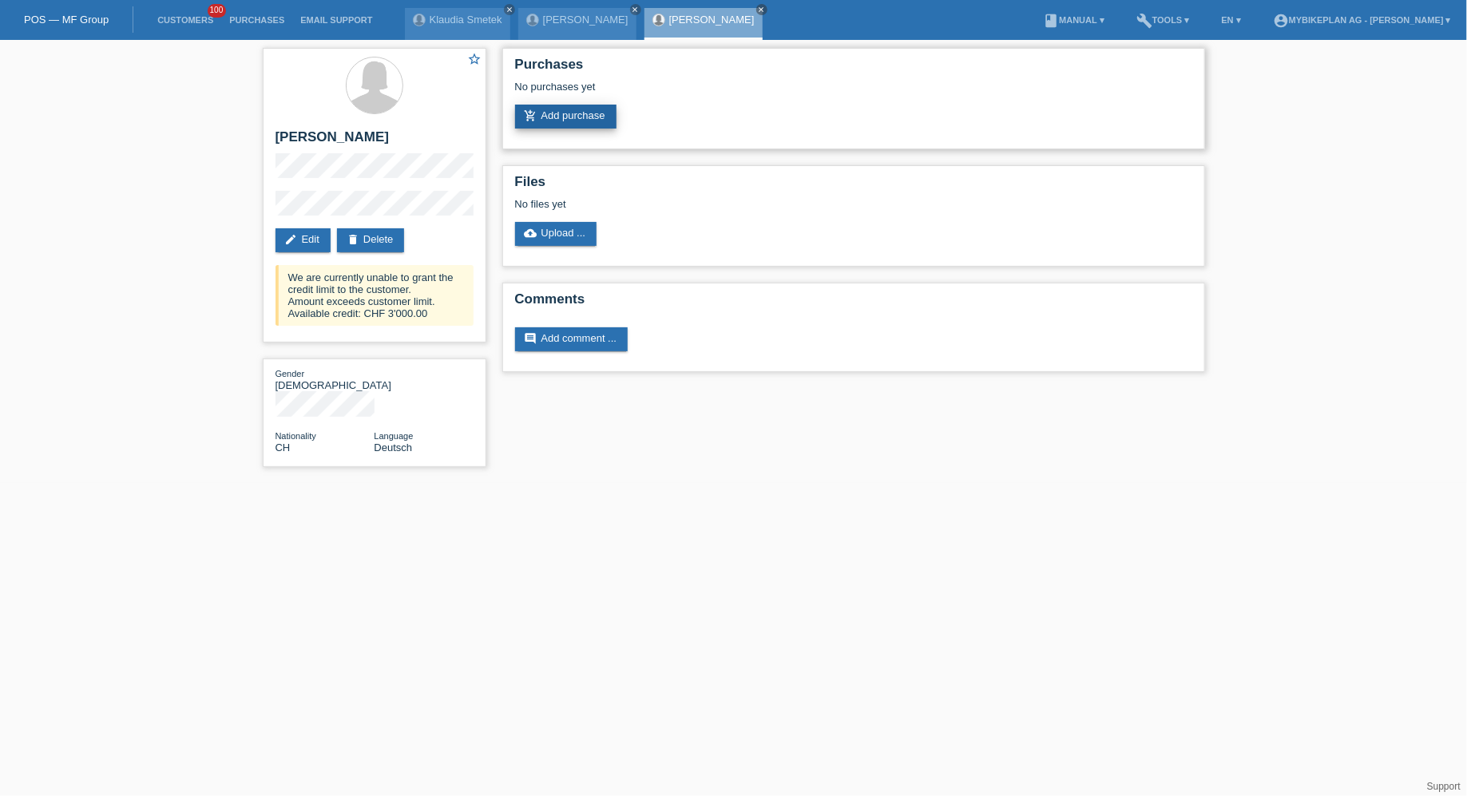
click at [578, 105] on link "add_shopping_cart Add purchase" at bounding box center [565, 117] width 101 height 24
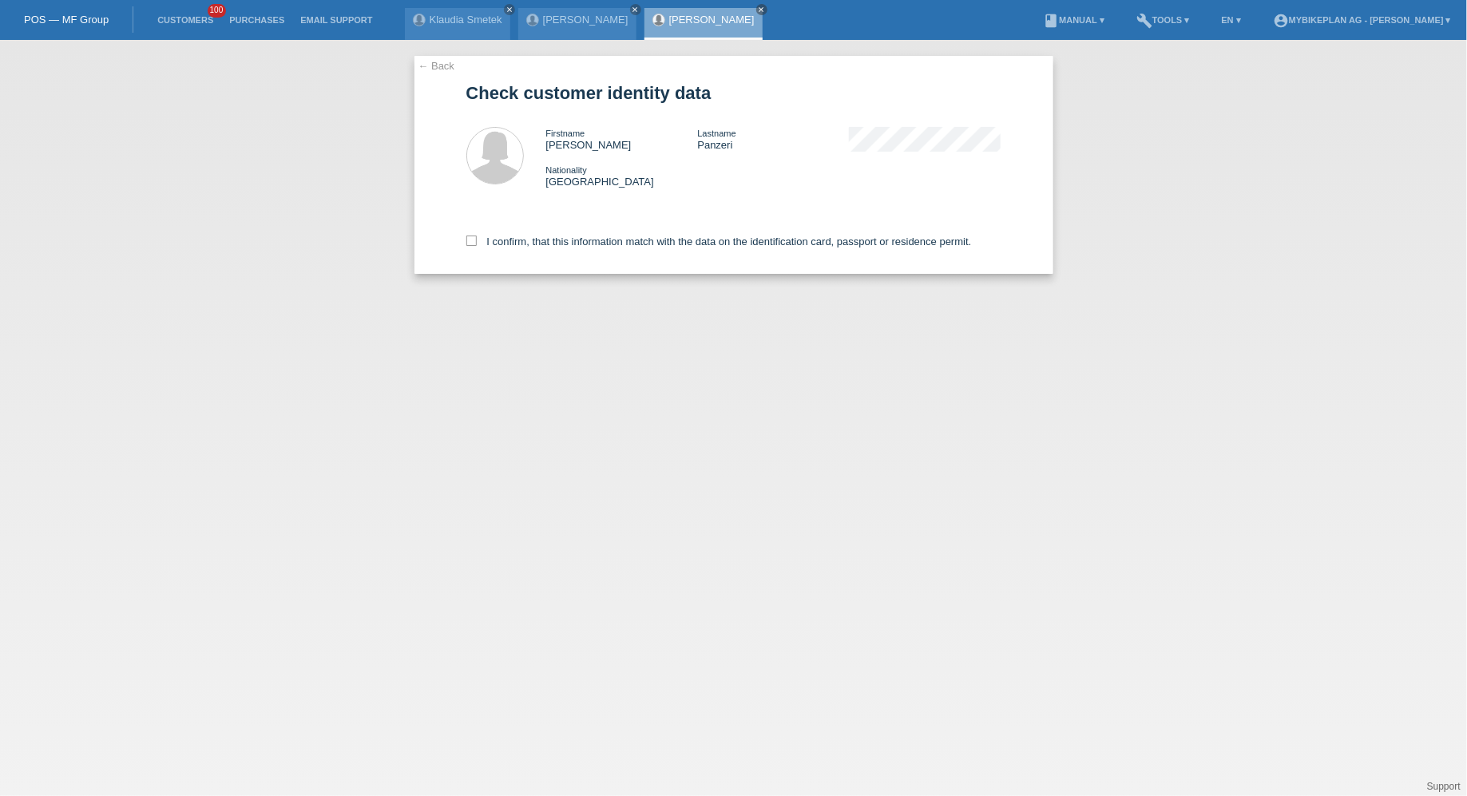
click at [757, 228] on div "I confirm, that this information match with the data on the identification card…" at bounding box center [733, 239] width 535 height 70
click at [747, 240] on label "I confirm, that this information match with the data on the identification card…" at bounding box center [719, 242] width 506 height 12
click at [477, 240] on input "I confirm, that this information match with the data on the identification card…" at bounding box center [471, 241] width 10 height 10
checkbox input "true"
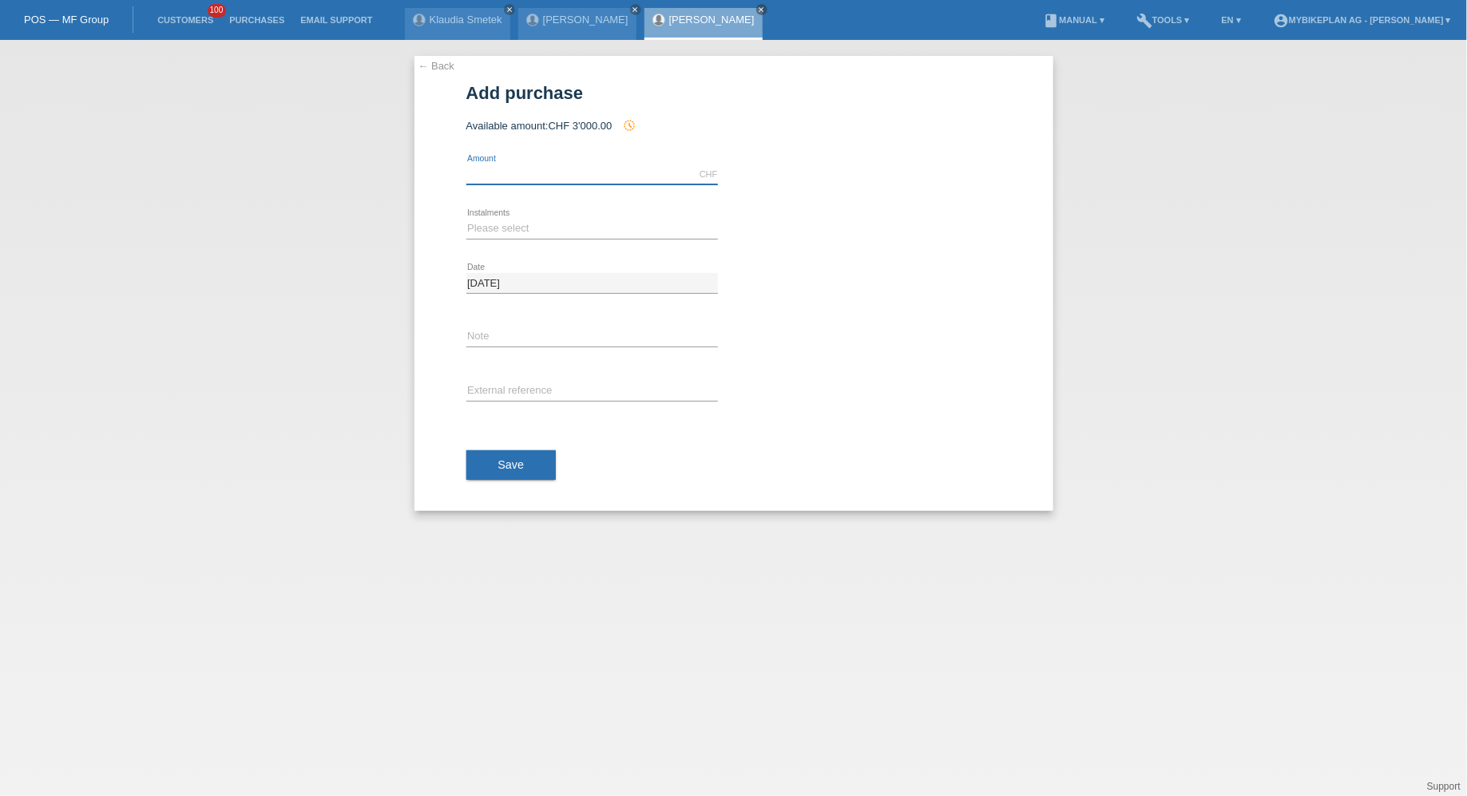
click at [577, 171] on input "text" at bounding box center [592, 175] width 252 height 20
type input "6299.00"
click at [514, 228] on select "Please select 6 instalments 12 instalments 18 instalments 24 instalments 36 ins…" at bounding box center [592, 228] width 252 height 19
click at [466, 219] on select "Please select 6 instalments 12 instalments 18 instalments 24 instalments 36 ins…" at bounding box center [592, 228] width 252 height 19
click at [477, 236] on select "Please select 6 instalments 12 instalments 18 instalments 24 instalments 36 ins…" at bounding box center [592, 228] width 252 height 19
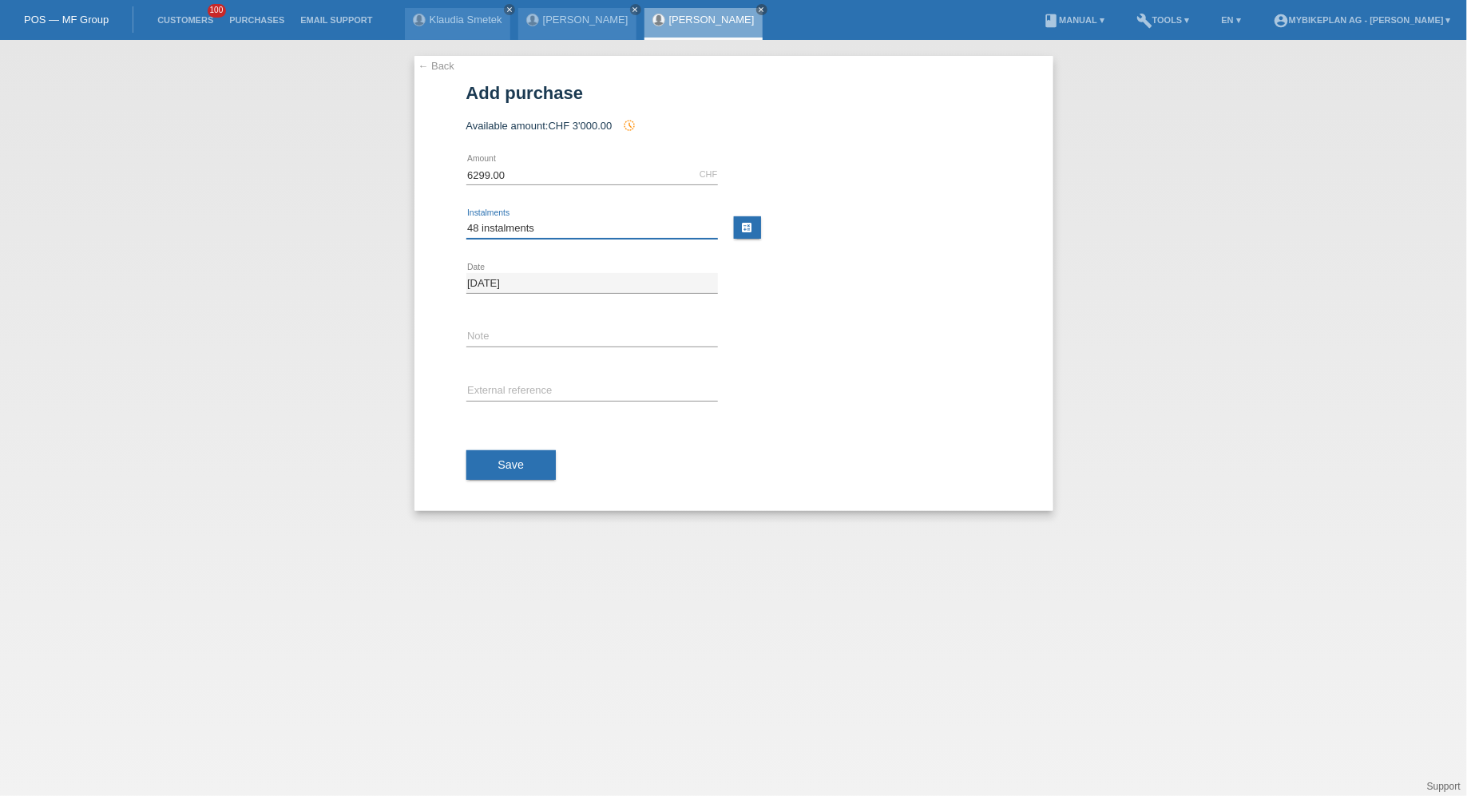
select select "486"
click at [466, 219] on select "Please select 6 instalments 12 instalments 18 instalments 24 instalments 36 ins…" at bounding box center [592, 228] width 252 height 19
click at [508, 383] on input "text" at bounding box center [592, 392] width 252 height 20
paste input "44085913272"
type input "44085913272"
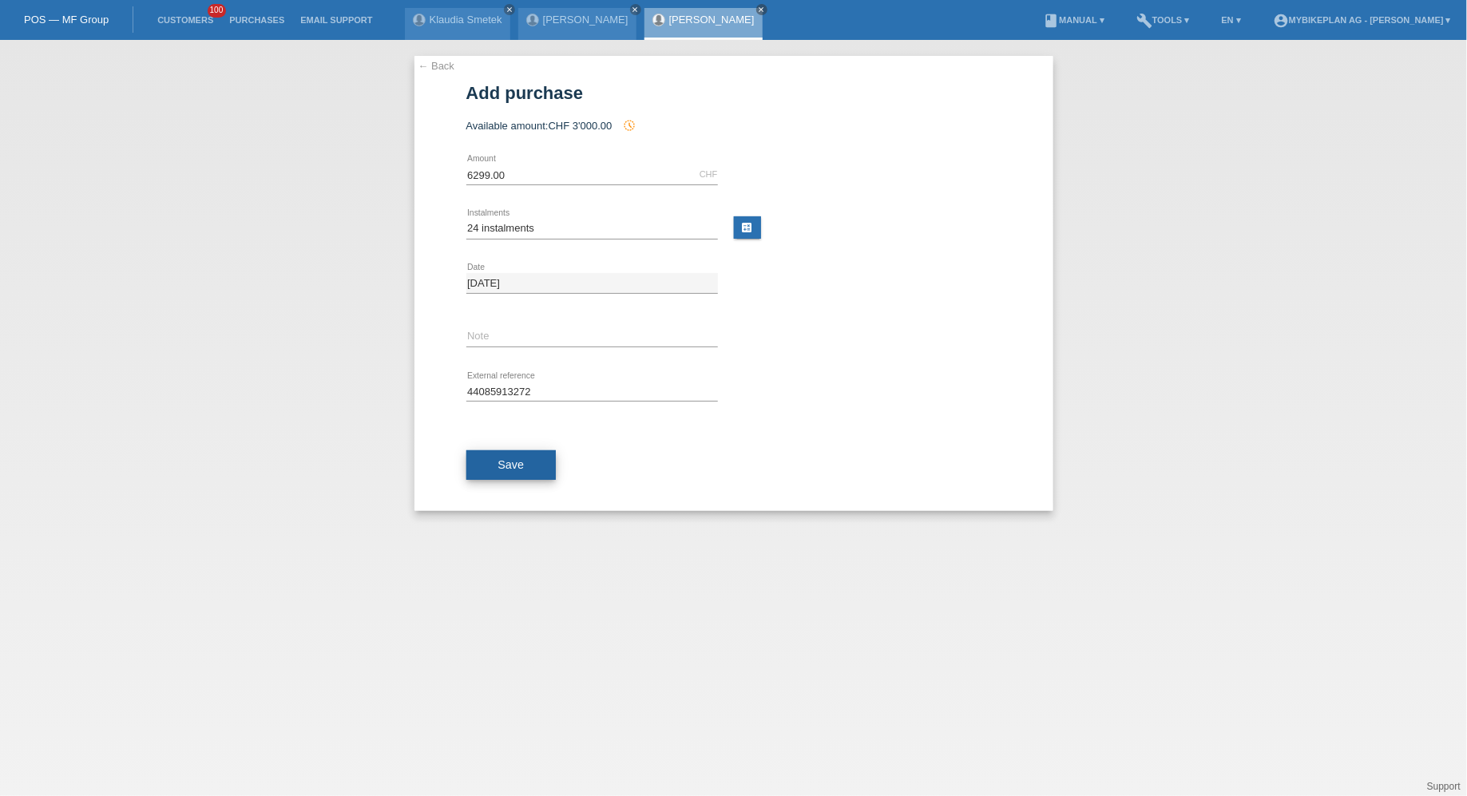
click at [508, 458] on span "Save" at bounding box center [511, 464] width 26 height 13
